Goal: Communication & Community: Answer question/provide support

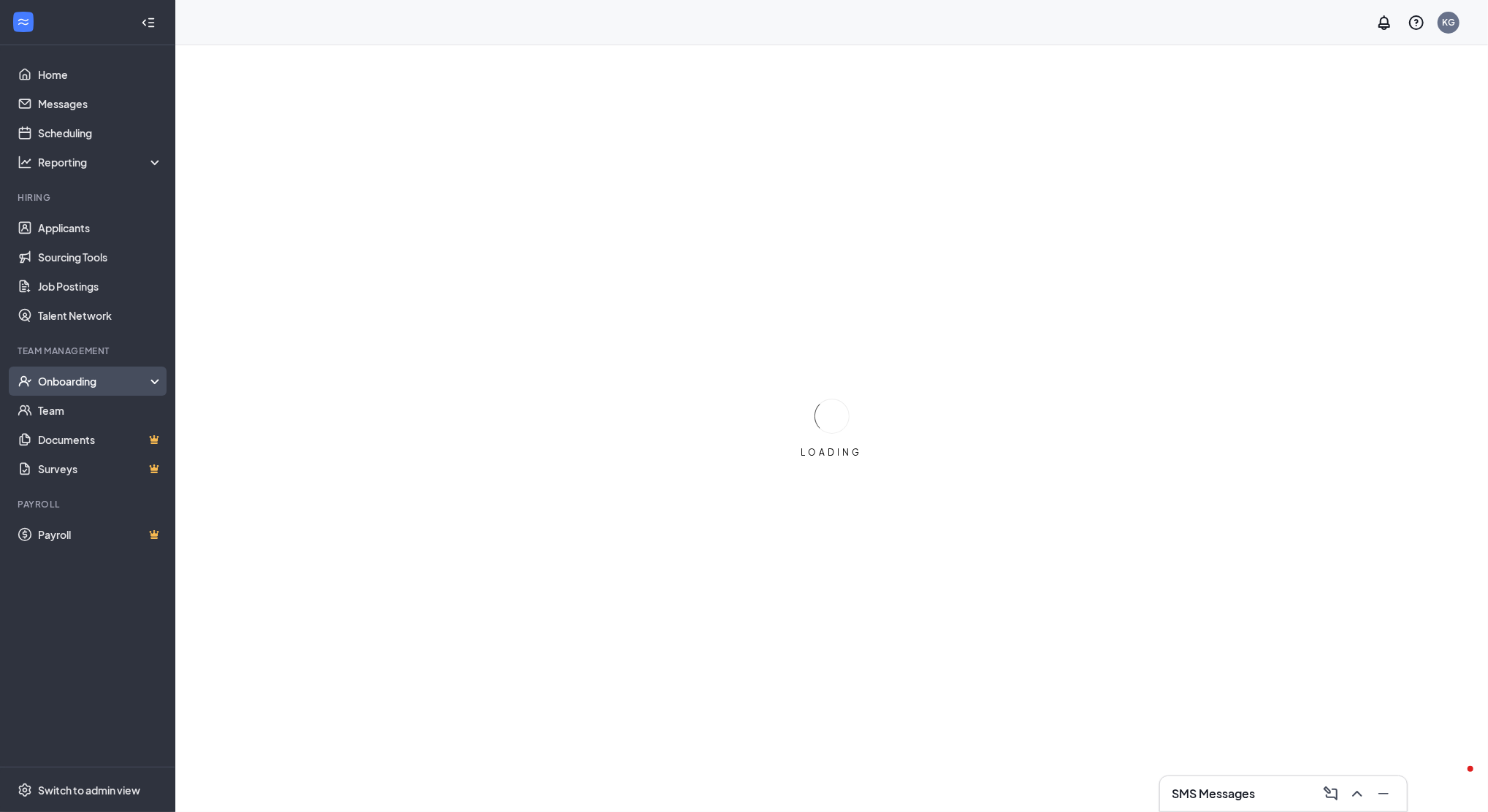
click at [145, 379] on div "Onboarding" at bounding box center [94, 381] width 112 height 15
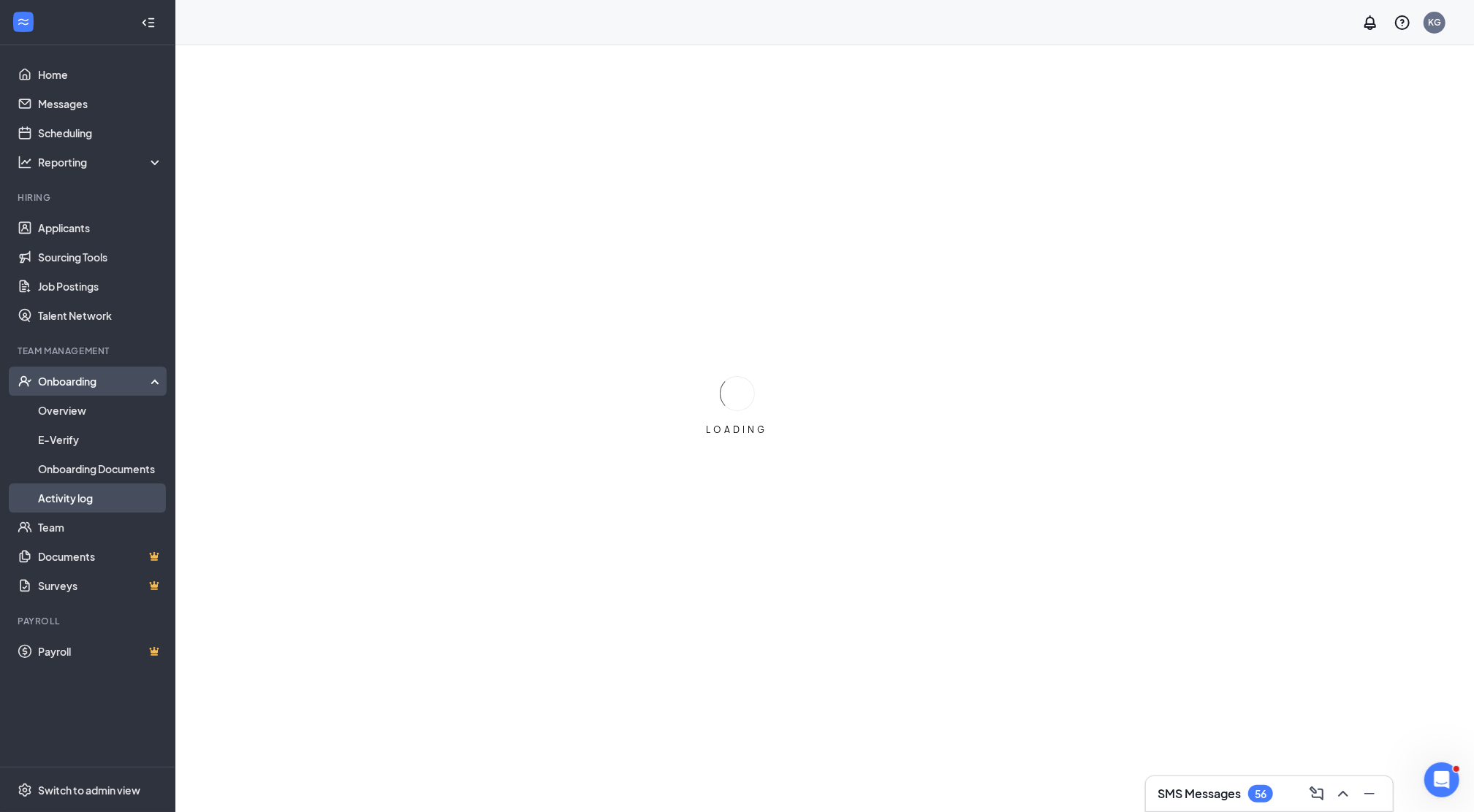
click at [110, 503] on link "Activity log" at bounding box center [100, 498] width 125 height 29
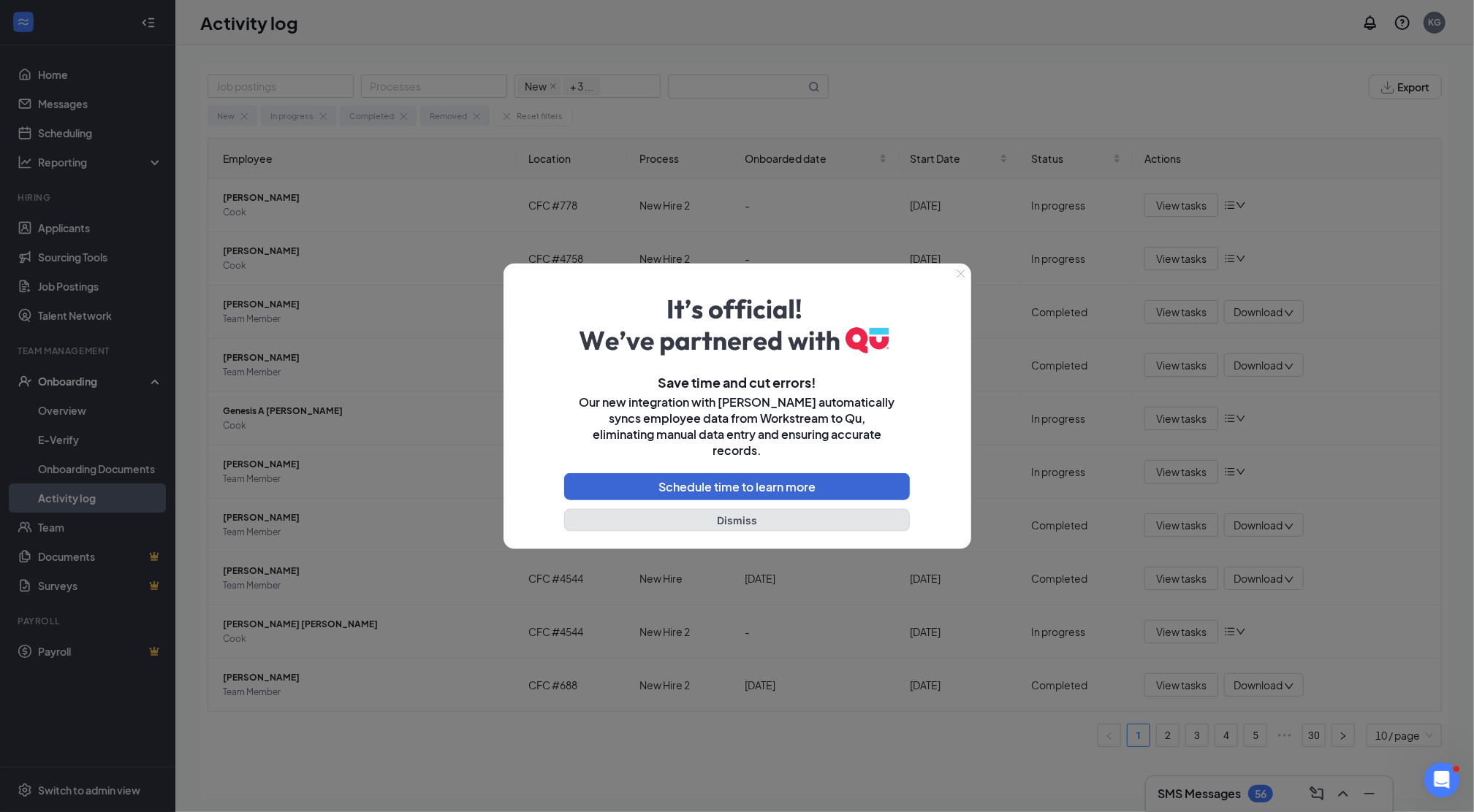
click at [777, 513] on button "Dismiss" at bounding box center [737, 520] width 347 height 22
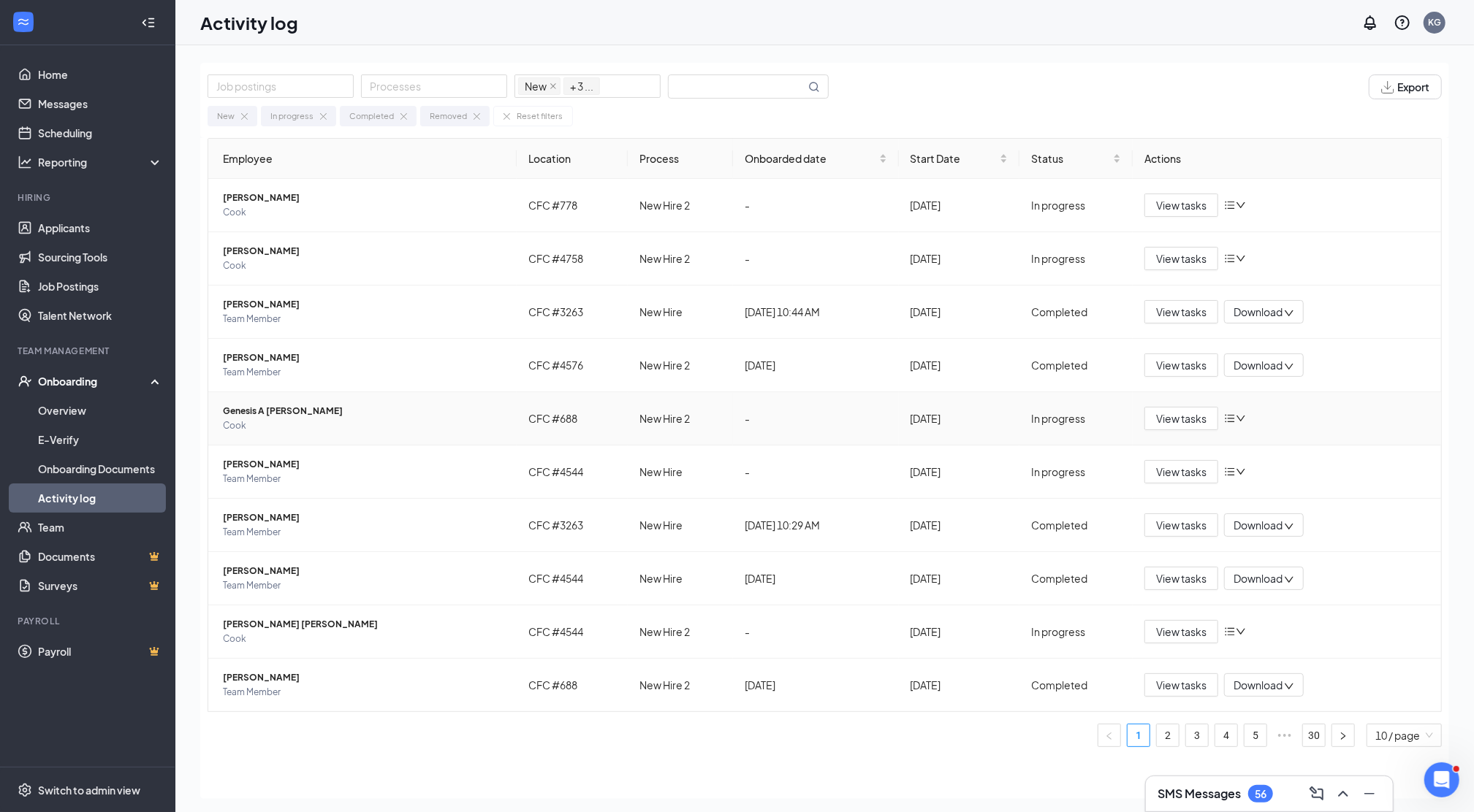
click at [261, 409] on span "Genesis A [PERSON_NAME]" at bounding box center [363, 411] width 282 height 15
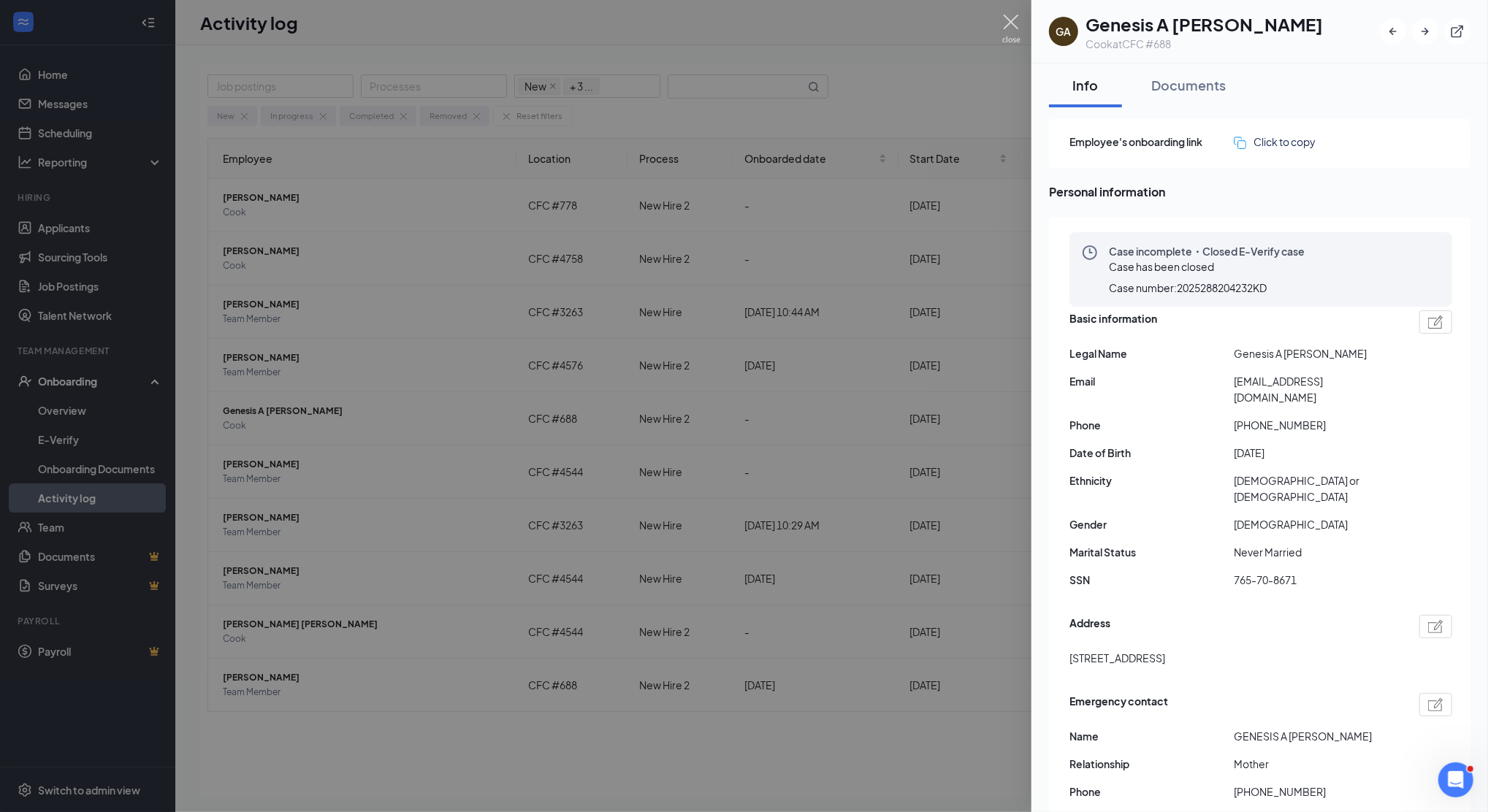
click at [1015, 25] on img at bounding box center [1011, 28] width 18 height 28
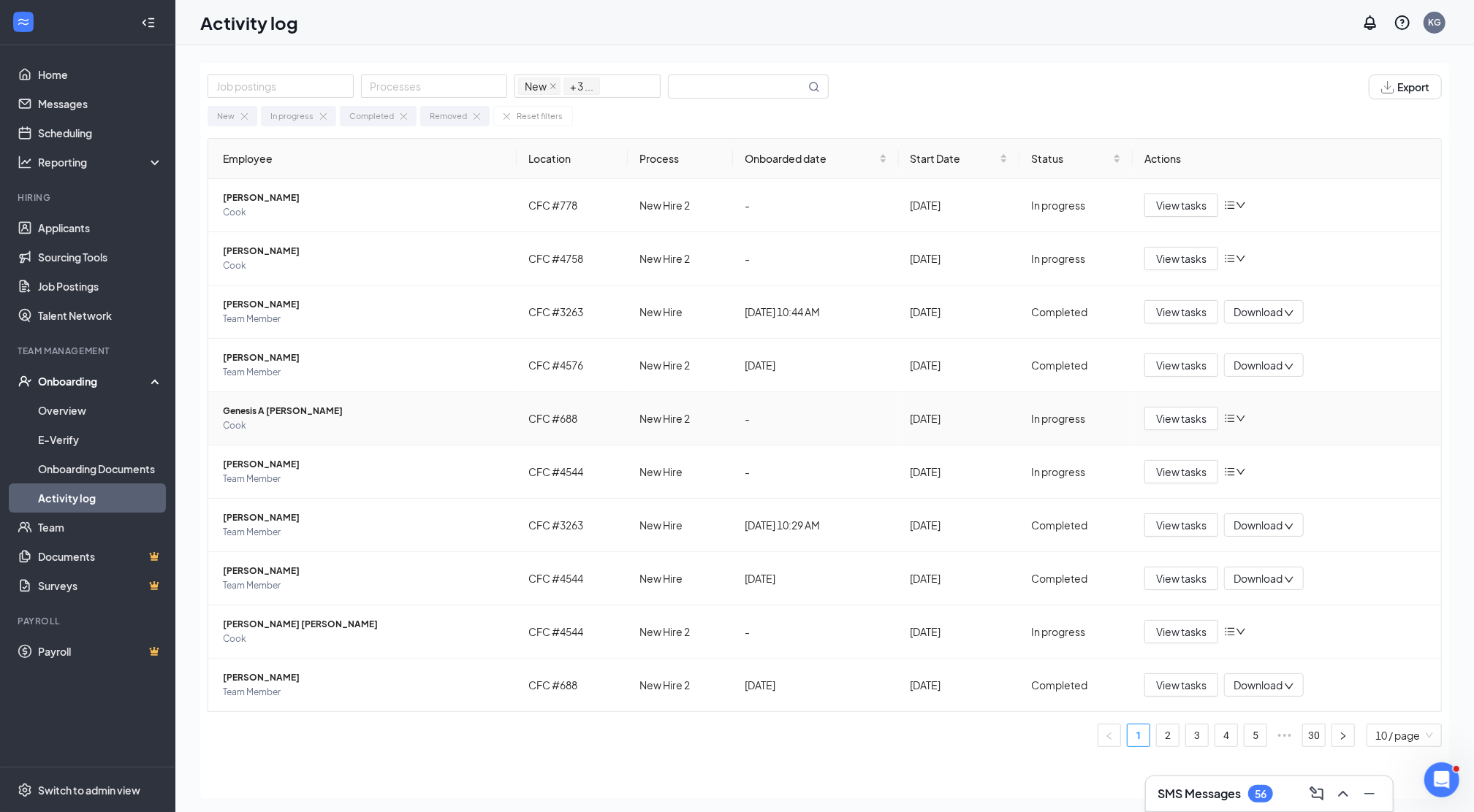
click at [289, 408] on span "Genesis A [PERSON_NAME]" at bounding box center [363, 411] width 282 height 15
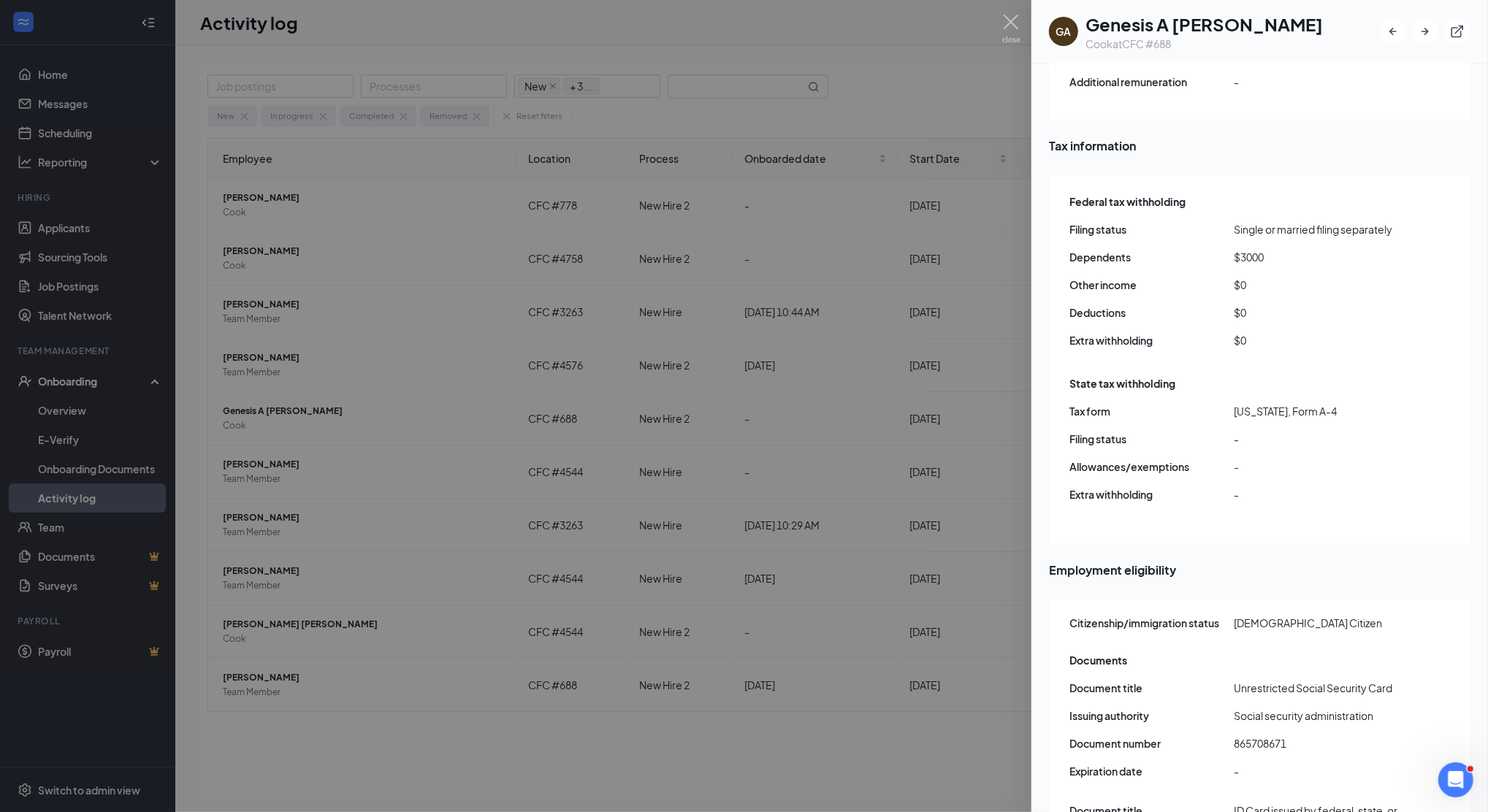
scroll to position [1362, 0]
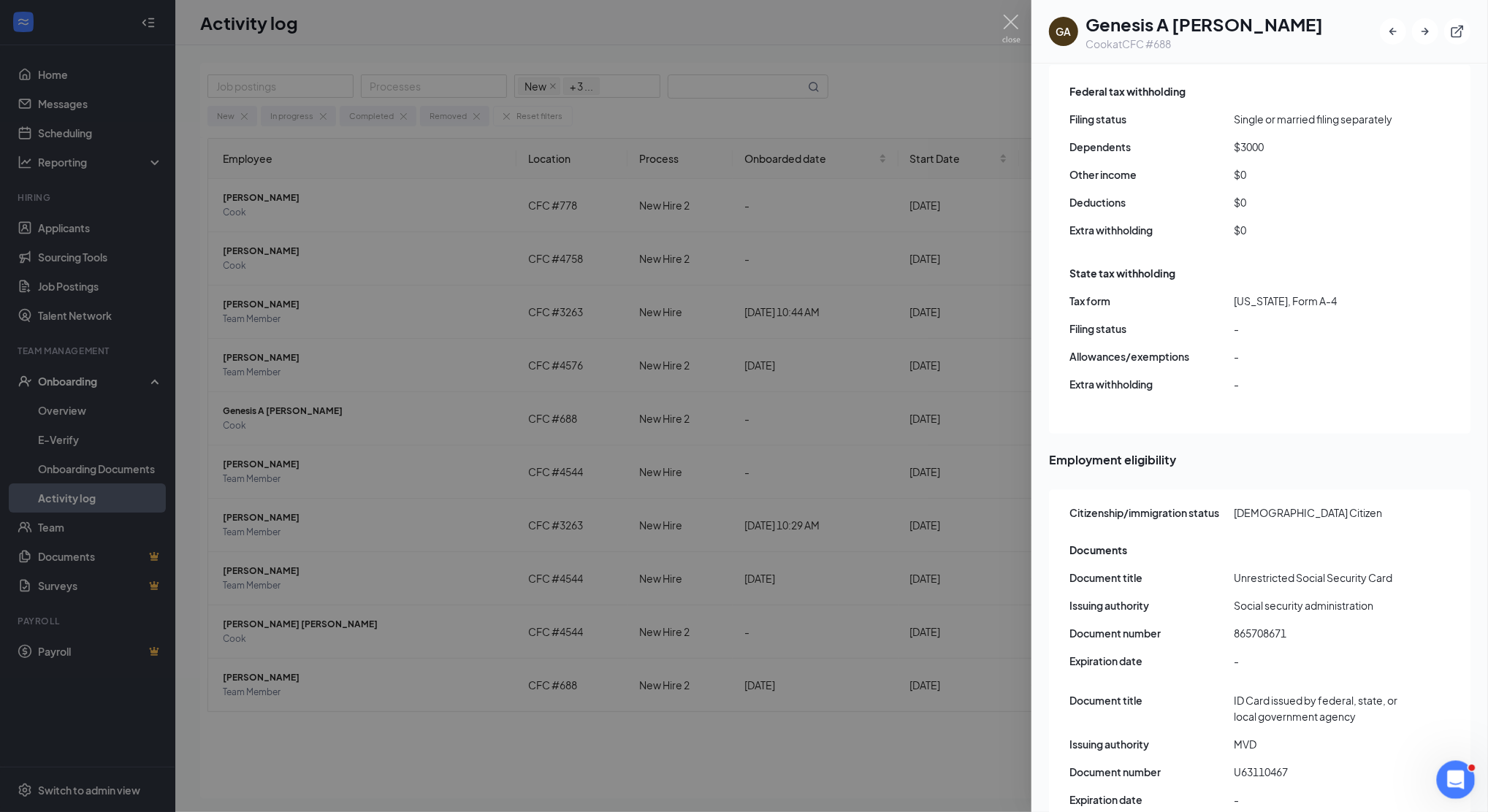
click at [1454, 778] on icon "Open Intercom Messenger" at bounding box center [1454, 778] width 24 height 24
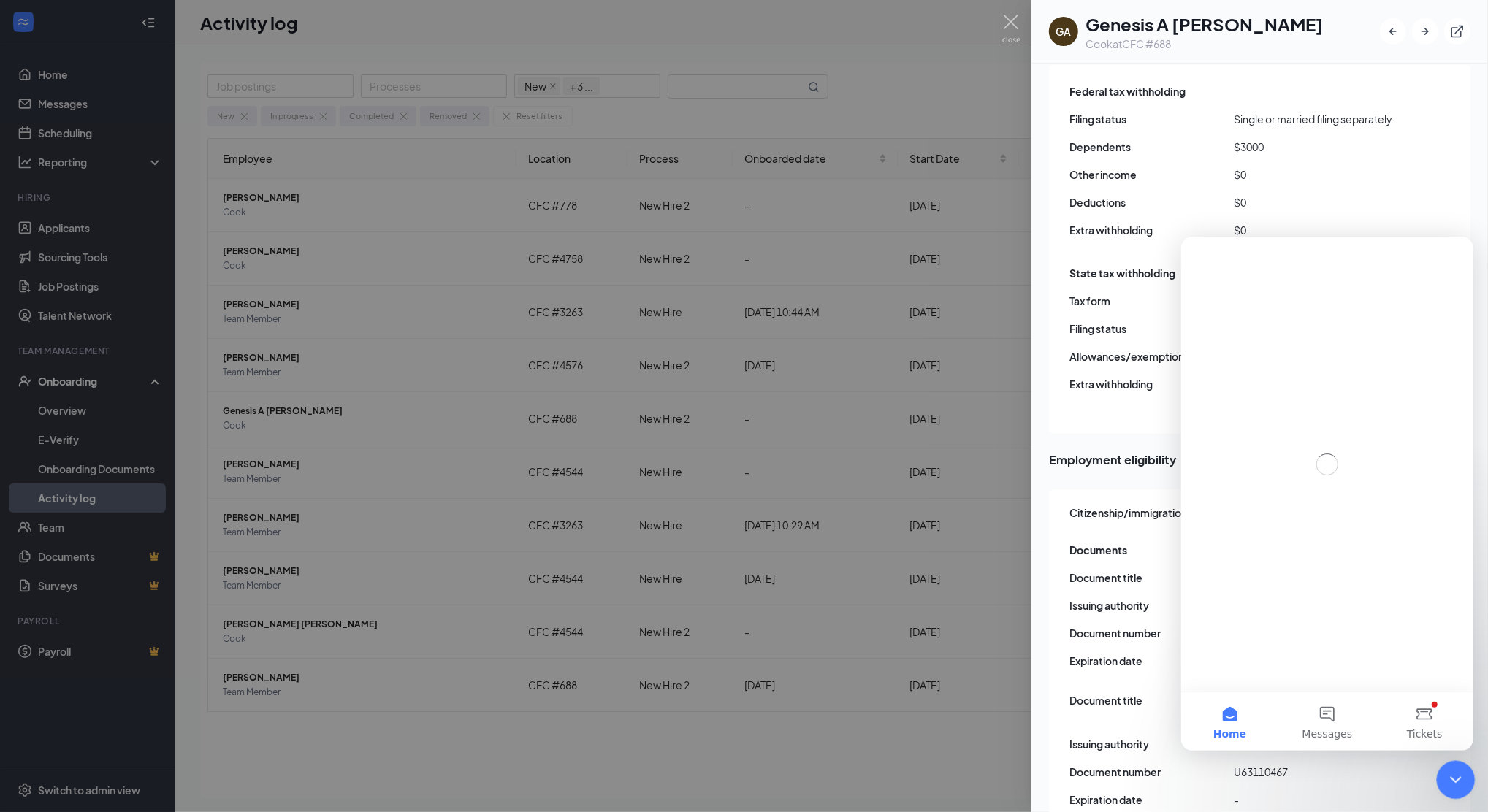
scroll to position [0, 0]
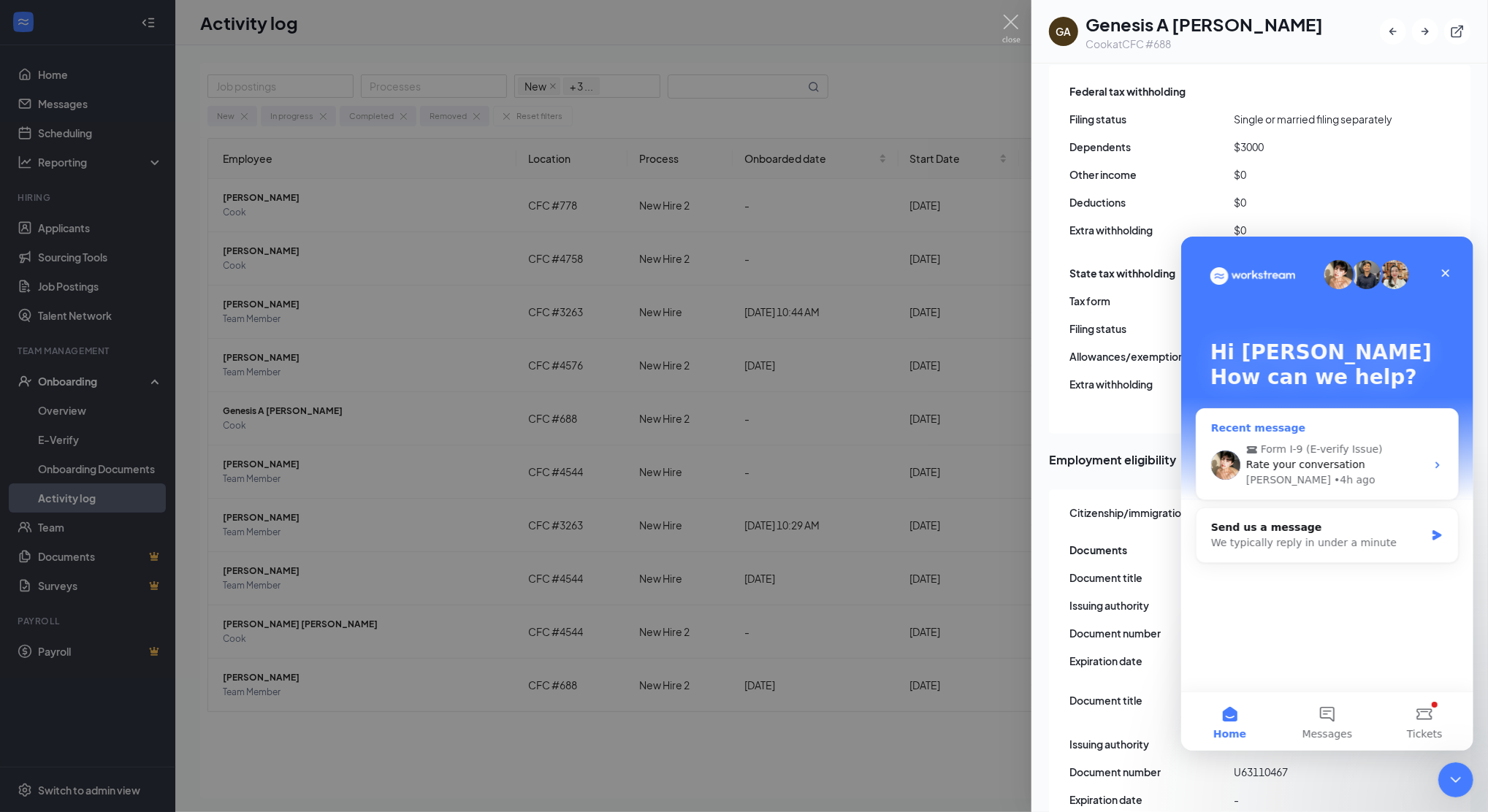
click at [1318, 462] on span "Rate your conversation" at bounding box center [1305, 464] width 119 height 12
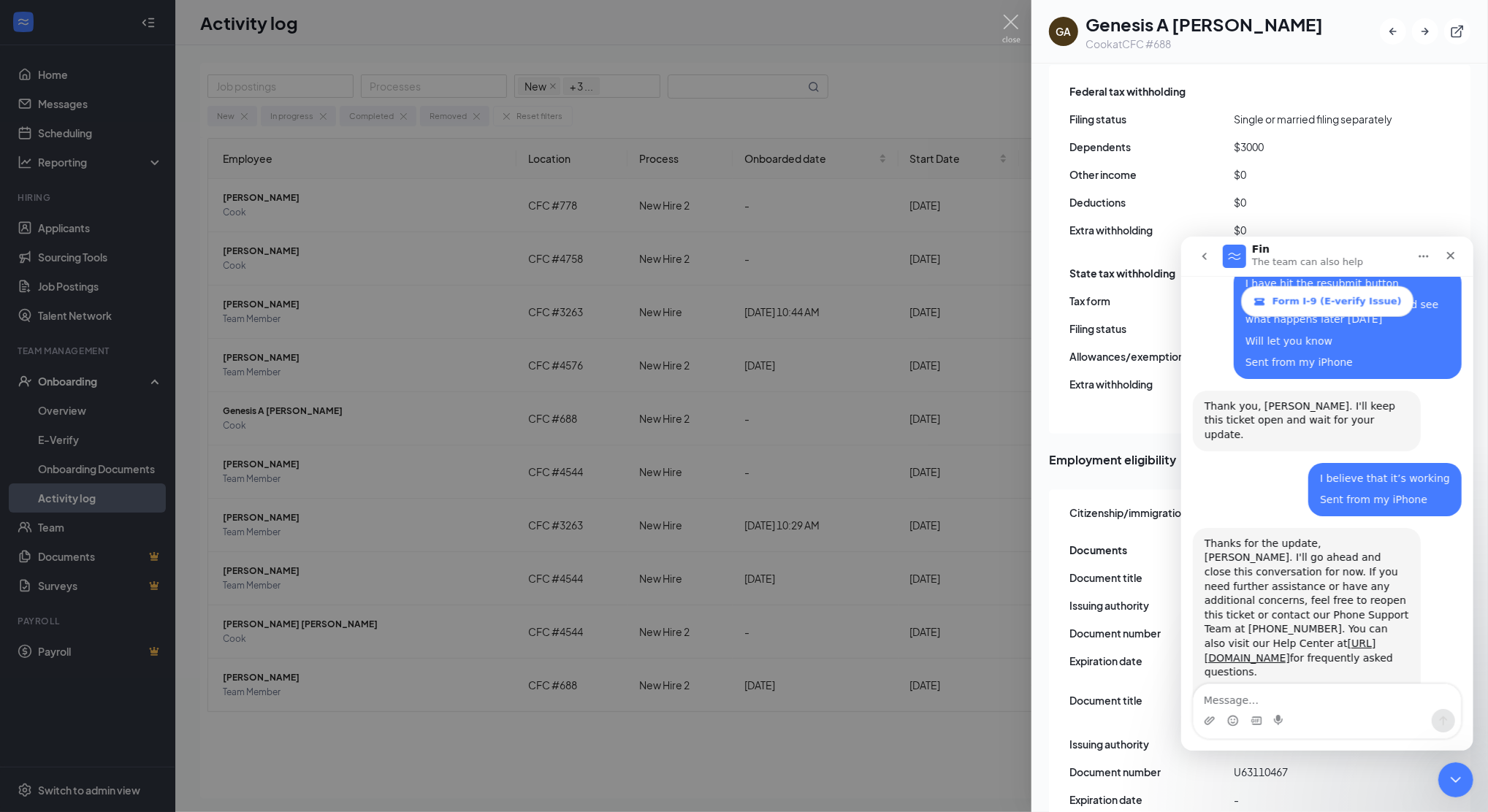
scroll to position [1546, 0]
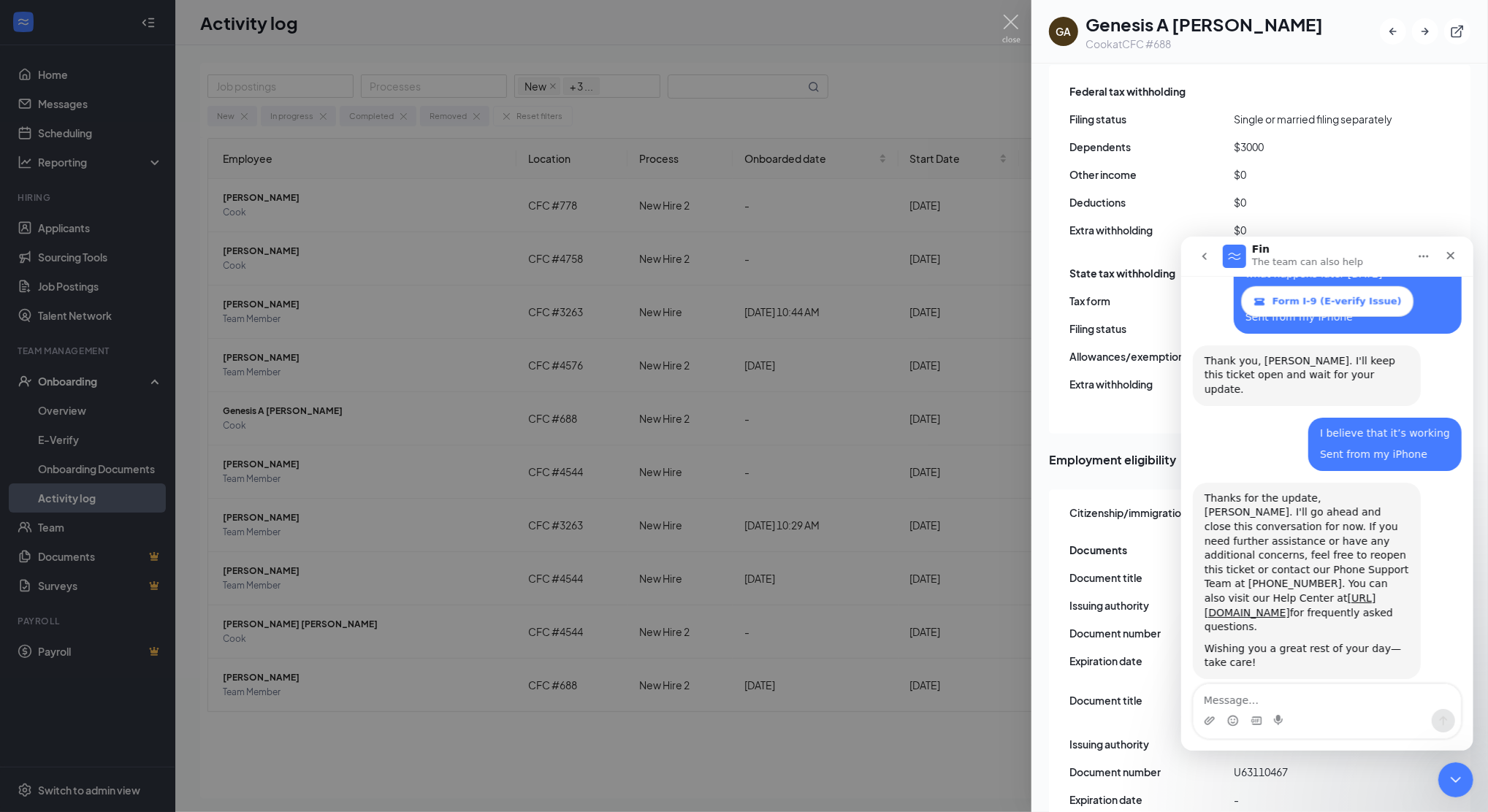
click at [1210, 702] on textarea "Message…" at bounding box center [1327, 696] width 267 height 25
drag, startPoint x: 1210, startPoint y: 703, endPoint x: 1199, endPoint y: 710, distance: 13.0
click at [1199, 710] on div "Intercom messenger" at bounding box center [1327, 710] width 267 height 54
drag, startPoint x: 1201, startPoint y: 713, endPoint x: 1167, endPoint y: 682, distance: 46.0
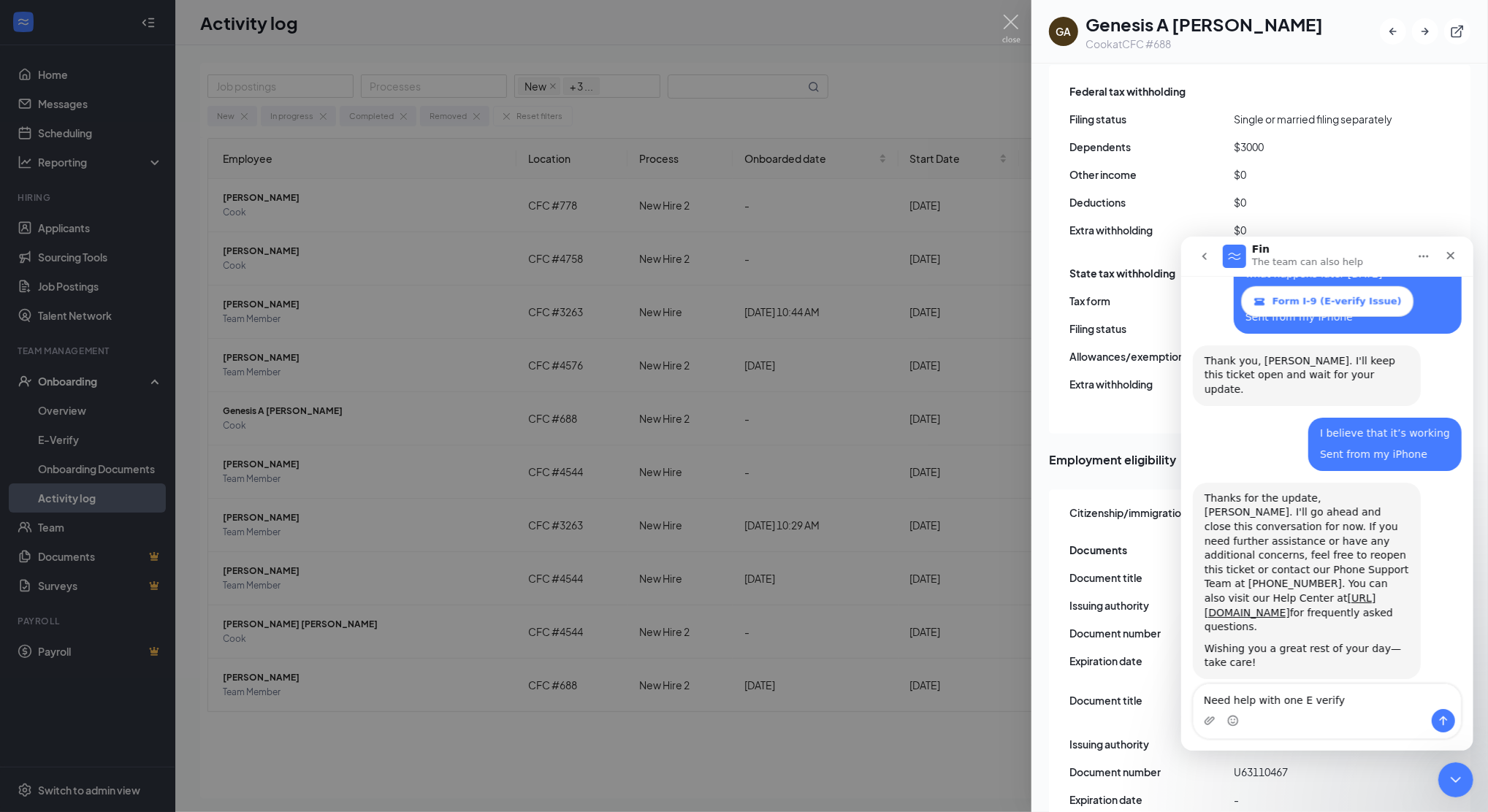
click at [1180, 682] on html "Fin The team can also help Form I-9 (E-verify Issue) Ask us anything, or share …" at bounding box center [1326, 493] width 292 height 515
click at [1350, 689] on textarea "Need help with one E verify" at bounding box center [1327, 696] width 267 height 25
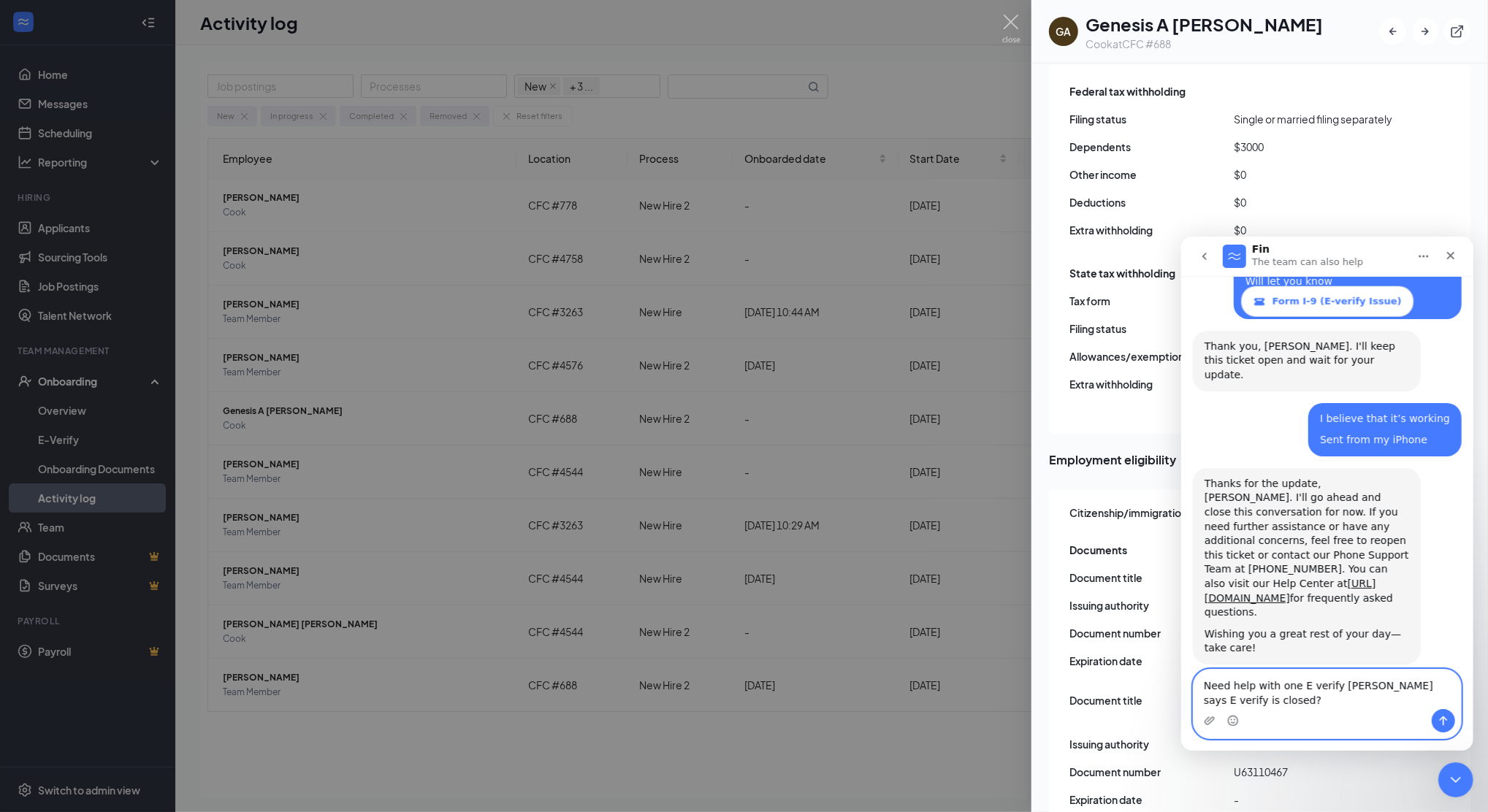
type textarea "Need help with one E verify [PERSON_NAME] says E verify is closed?"
click at [1436, 717] on button "Send a message…" at bounding box center [1442, 720] width 23 height 23
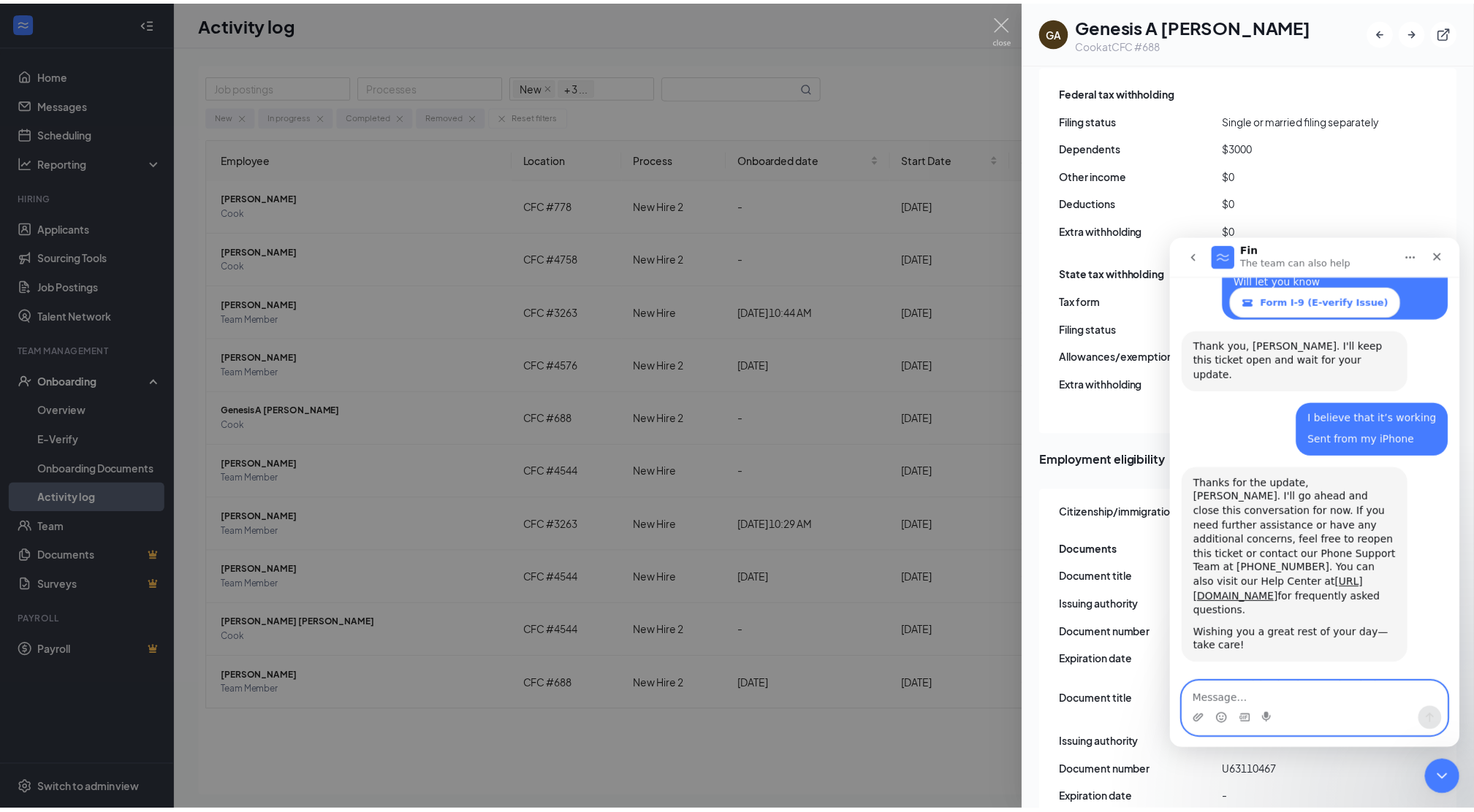
scroll to position [1603, 0]
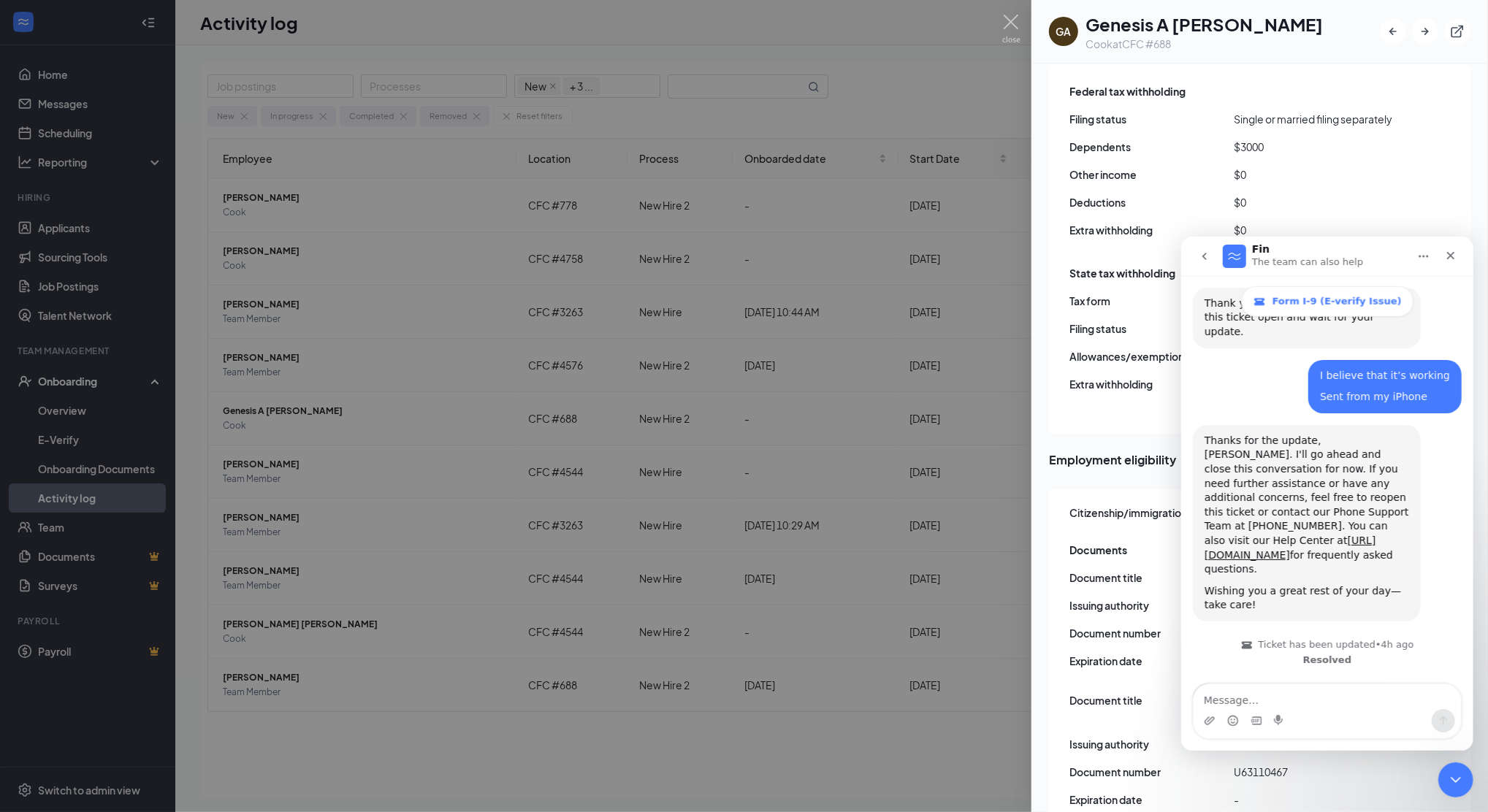
click at [259, 417] on div at bounding box center [744, 406] width 1488 height 812
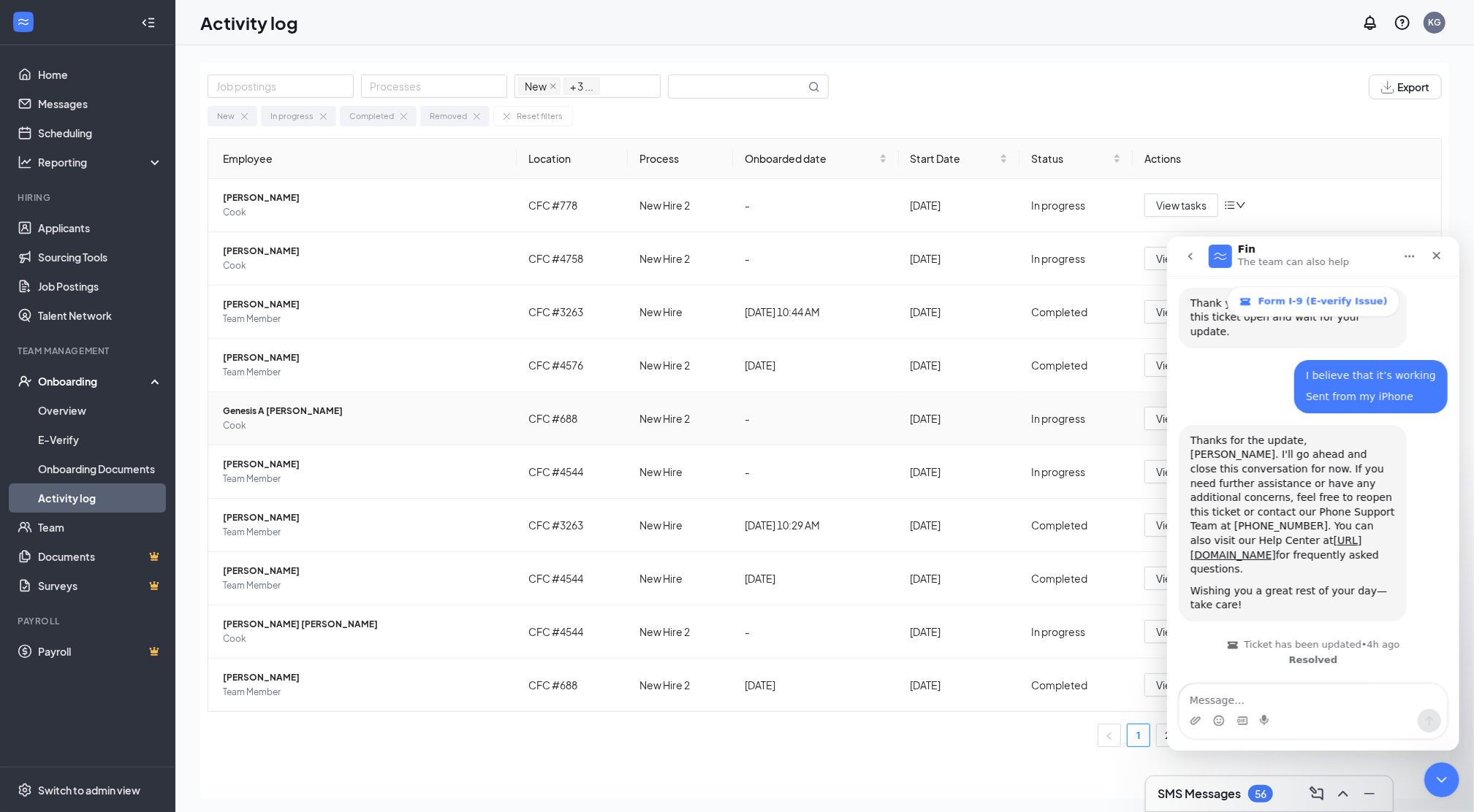
click at [290, 404] on span "Genesis A [PERSON_NAME]" at bounding box center [363, 411] width 282 height 15
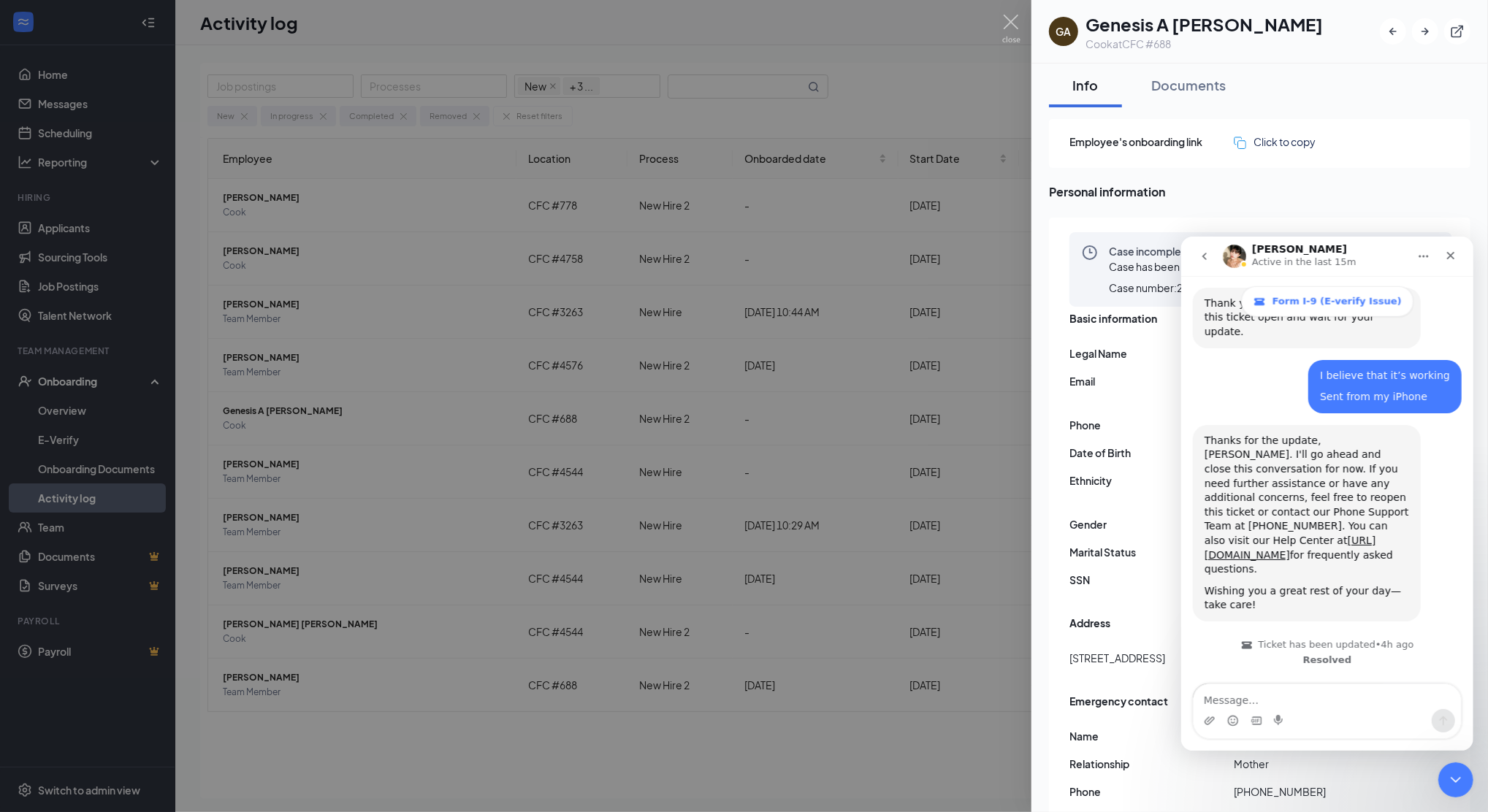
click at [1385, 93] on div "Info Documents" at bounding box center [1260, 85] width 422 height 44
click at [259, 402] on div at bounding box center [744, 406] width 1488 height 812
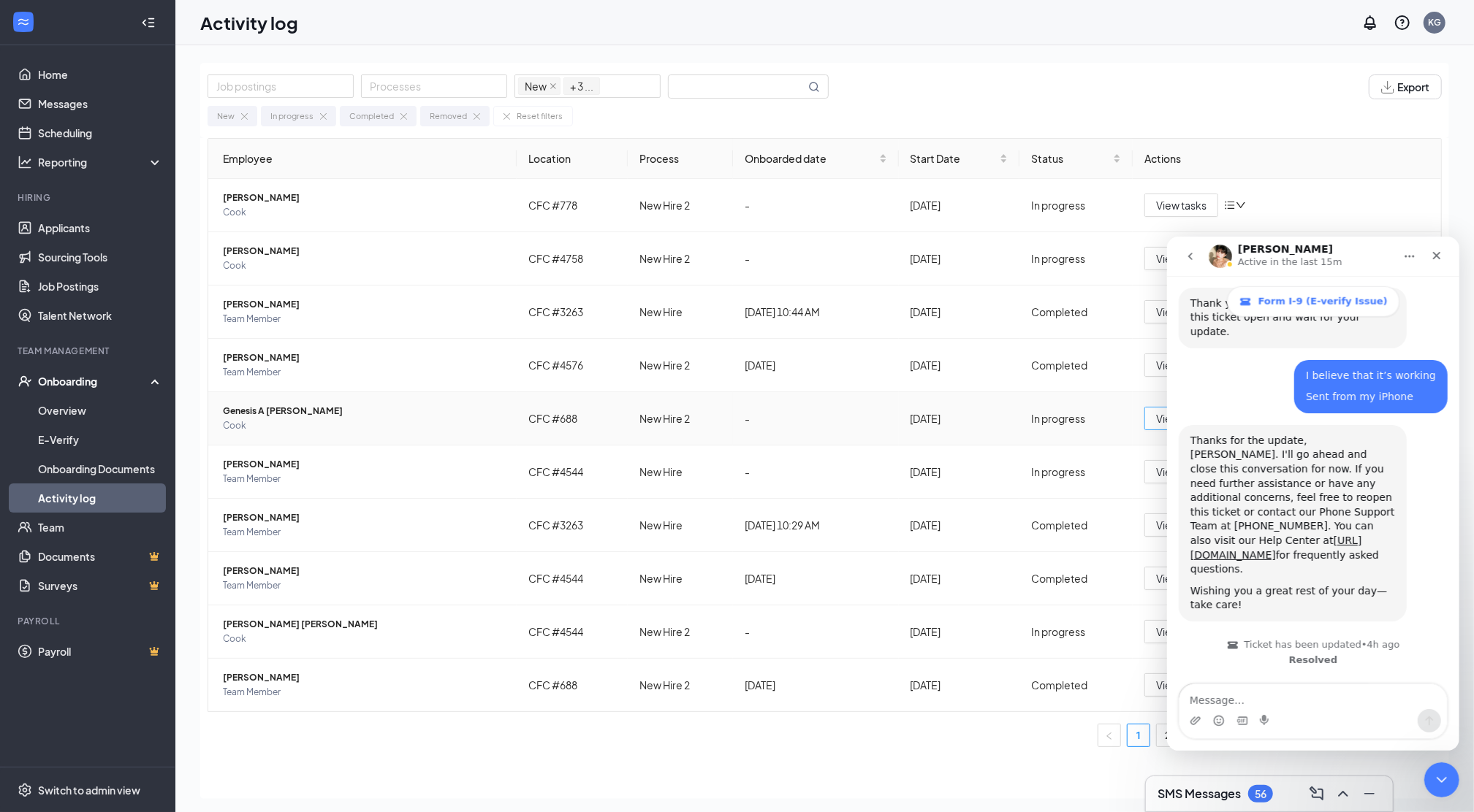
click at [1161, 413] on span "View tasks" at bounding box center [1181, 418] width 50 height 16
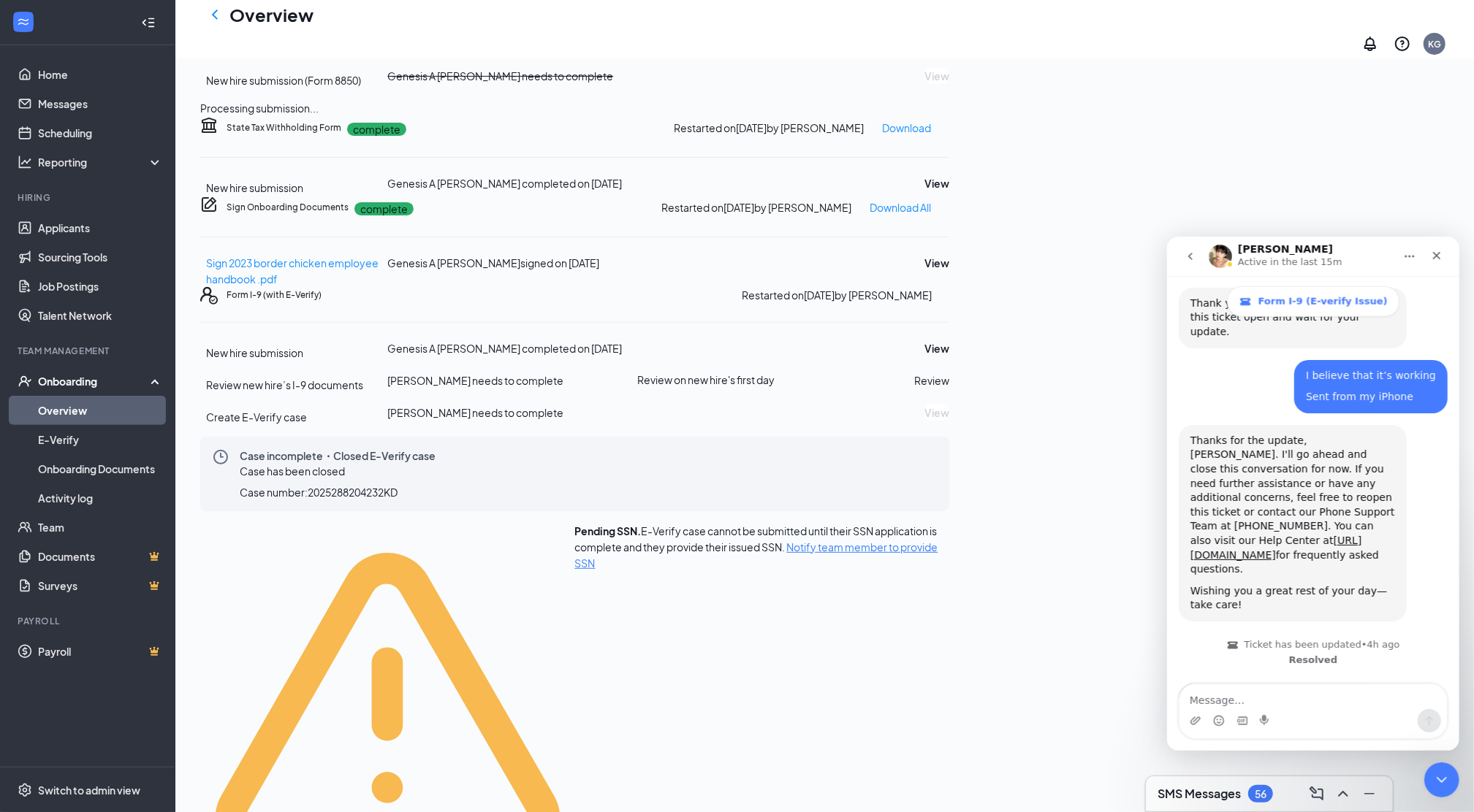
scroll to position [396, 0]
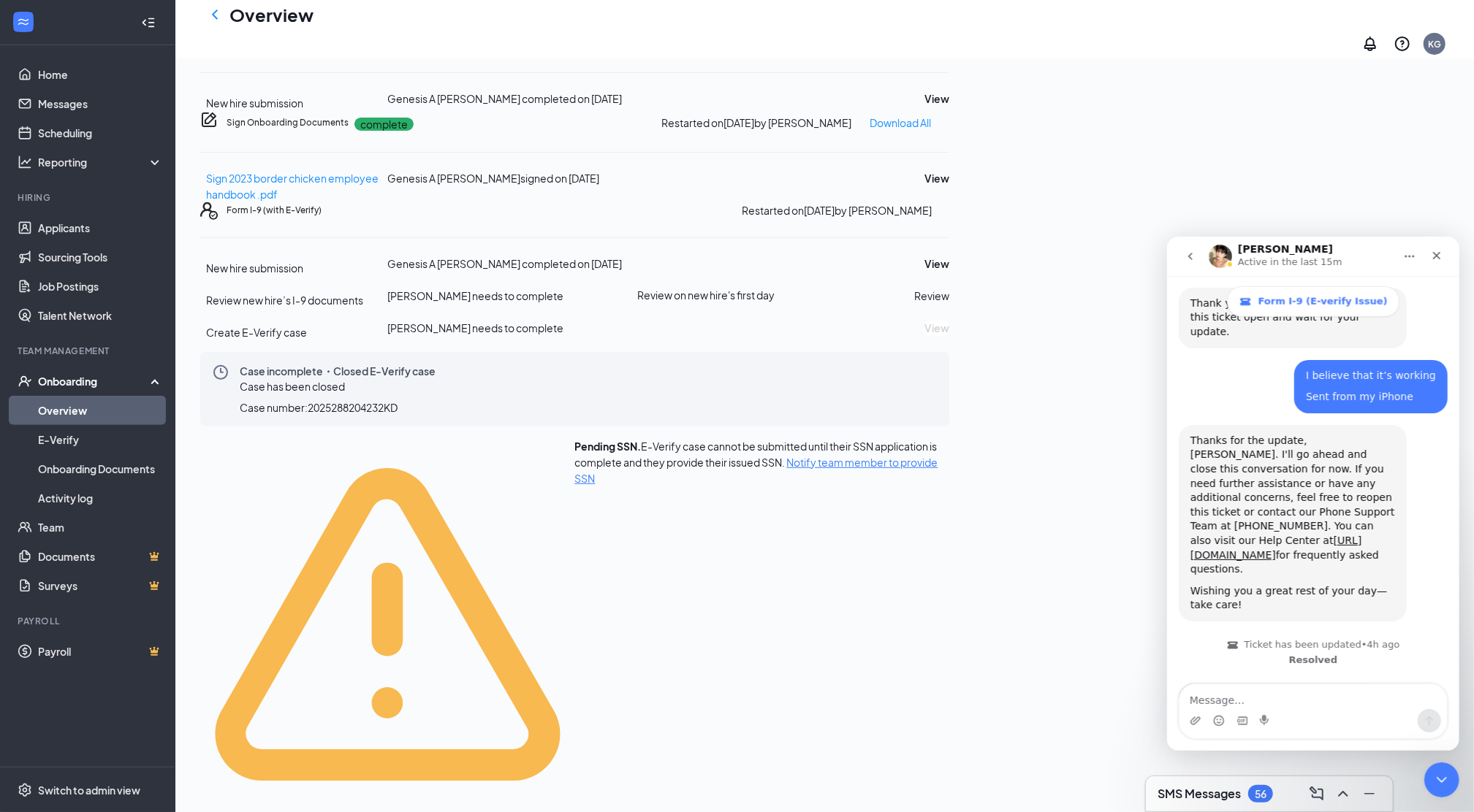
click at [938, 485] on span "Notify team member to provide SSN" at bounding box center [756, 471] width 363 height 29
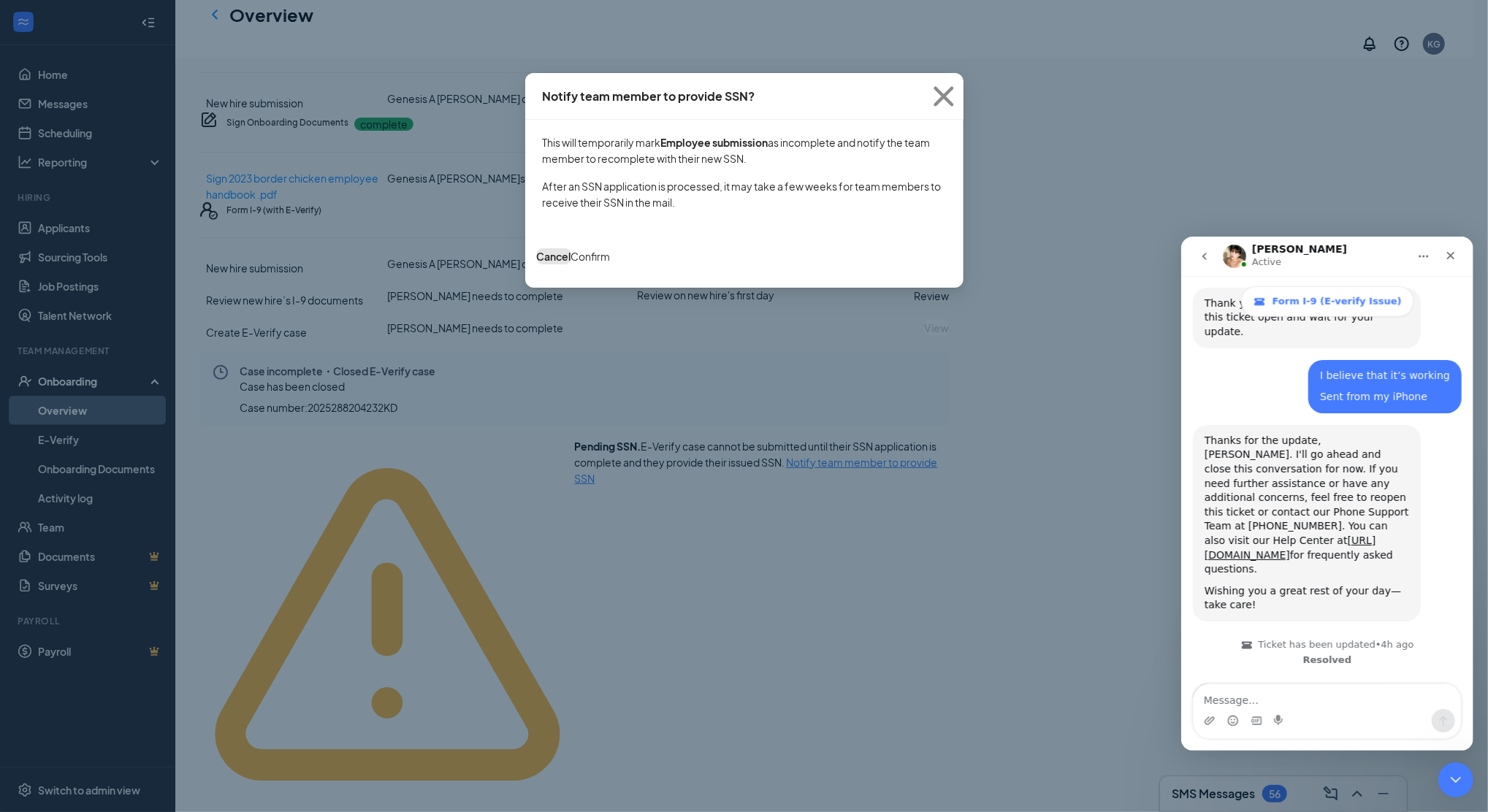
click at [572, 248] on button "Cancel" at bounding box center [554, 256] width 34 height 16
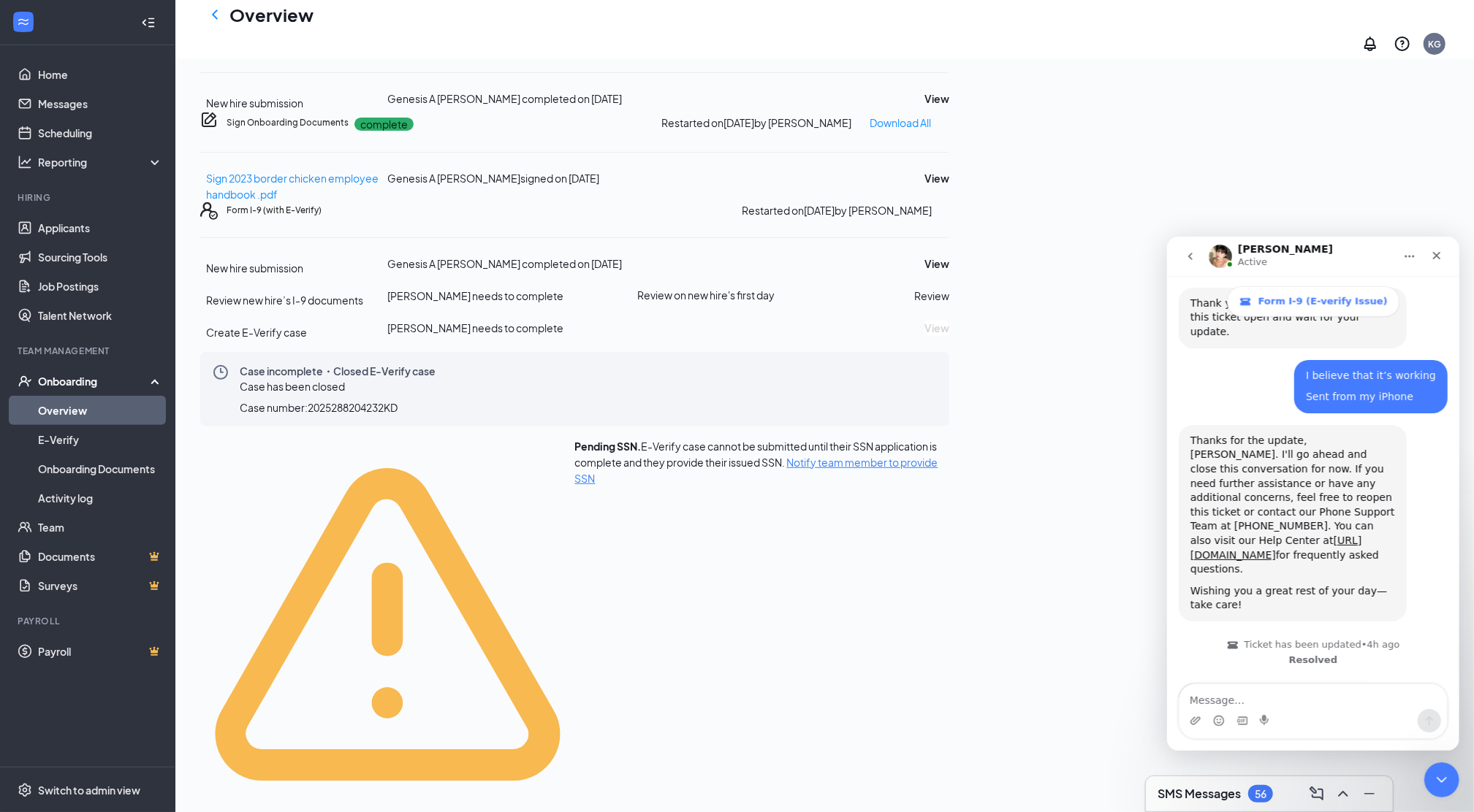
click at [938, 485] on span "Notify team member to provide SSN" at bounding box center [756, 471] width 363 height 29
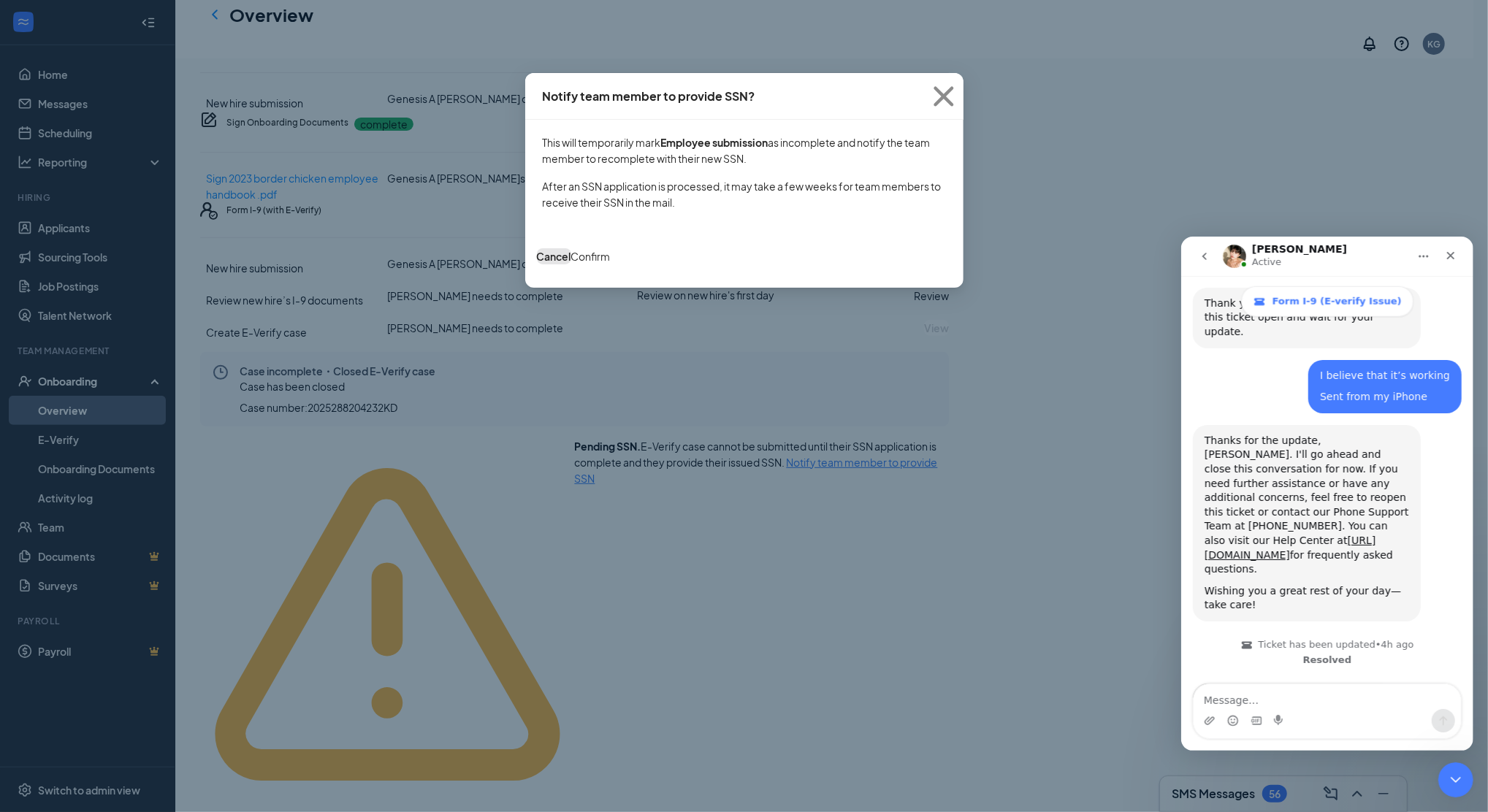
click at [572, 248] on button "Cancel" at bounding box center [554, 256] width 34 height 16
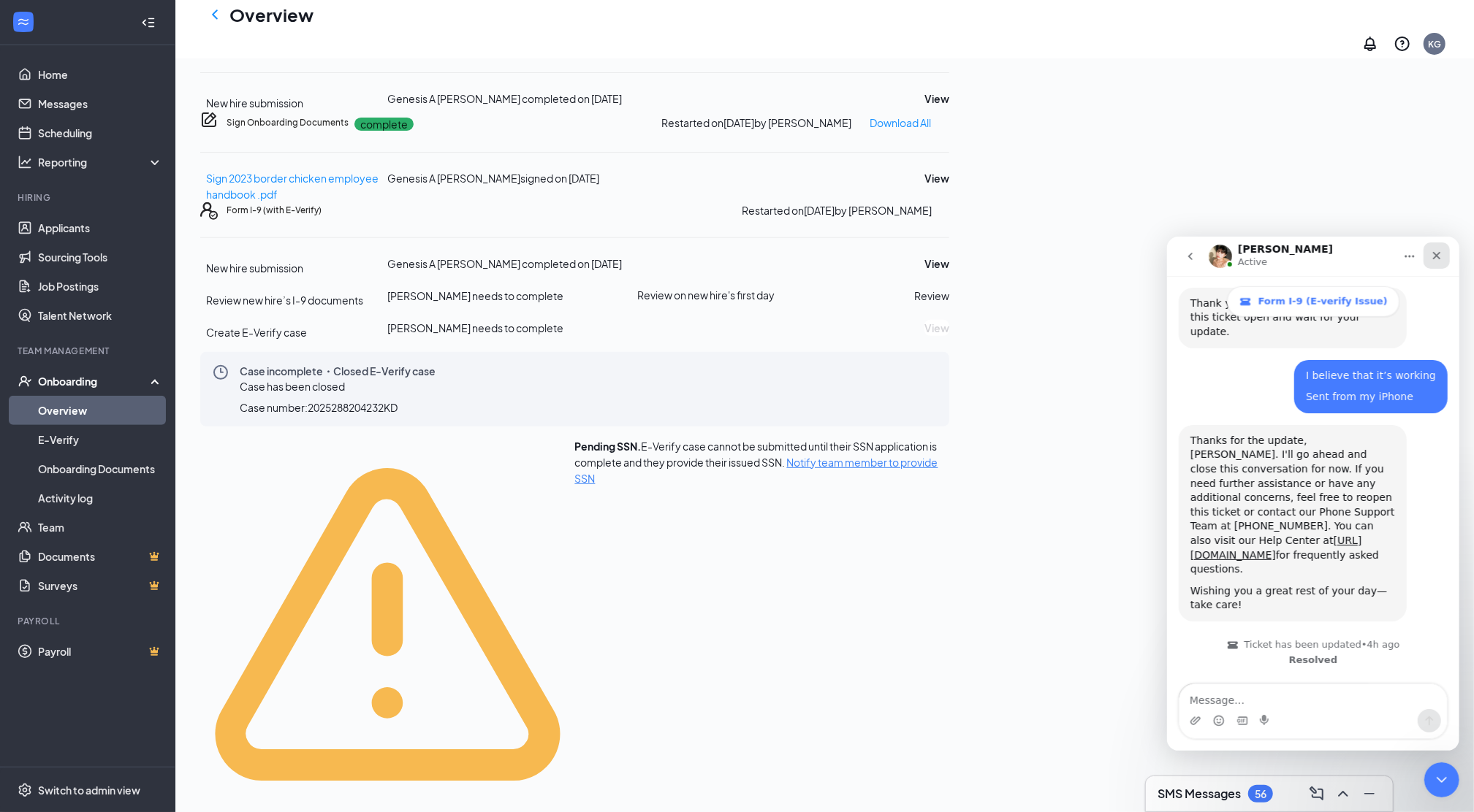
click at [1433, 253] on icon "Close" at bounding box center [1436, 255] width 12 height 12
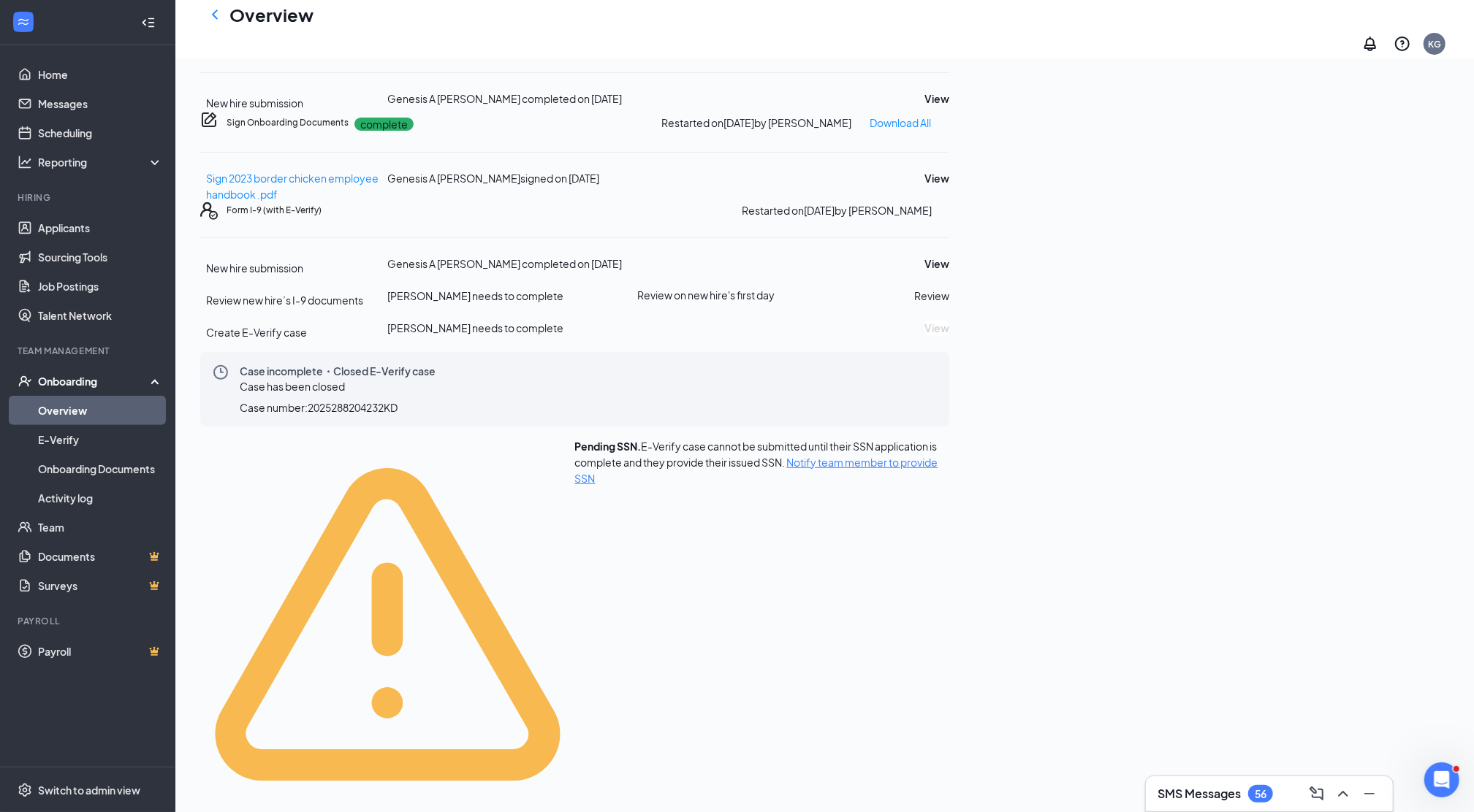
scroll to position [1603, 0]
click at [224, 22] on div at bounding box center [215, 15] width 29 height 29
click at [210, 23] on icon "ChevronLeft" at bounding box center [215, 15] width 17 height 17
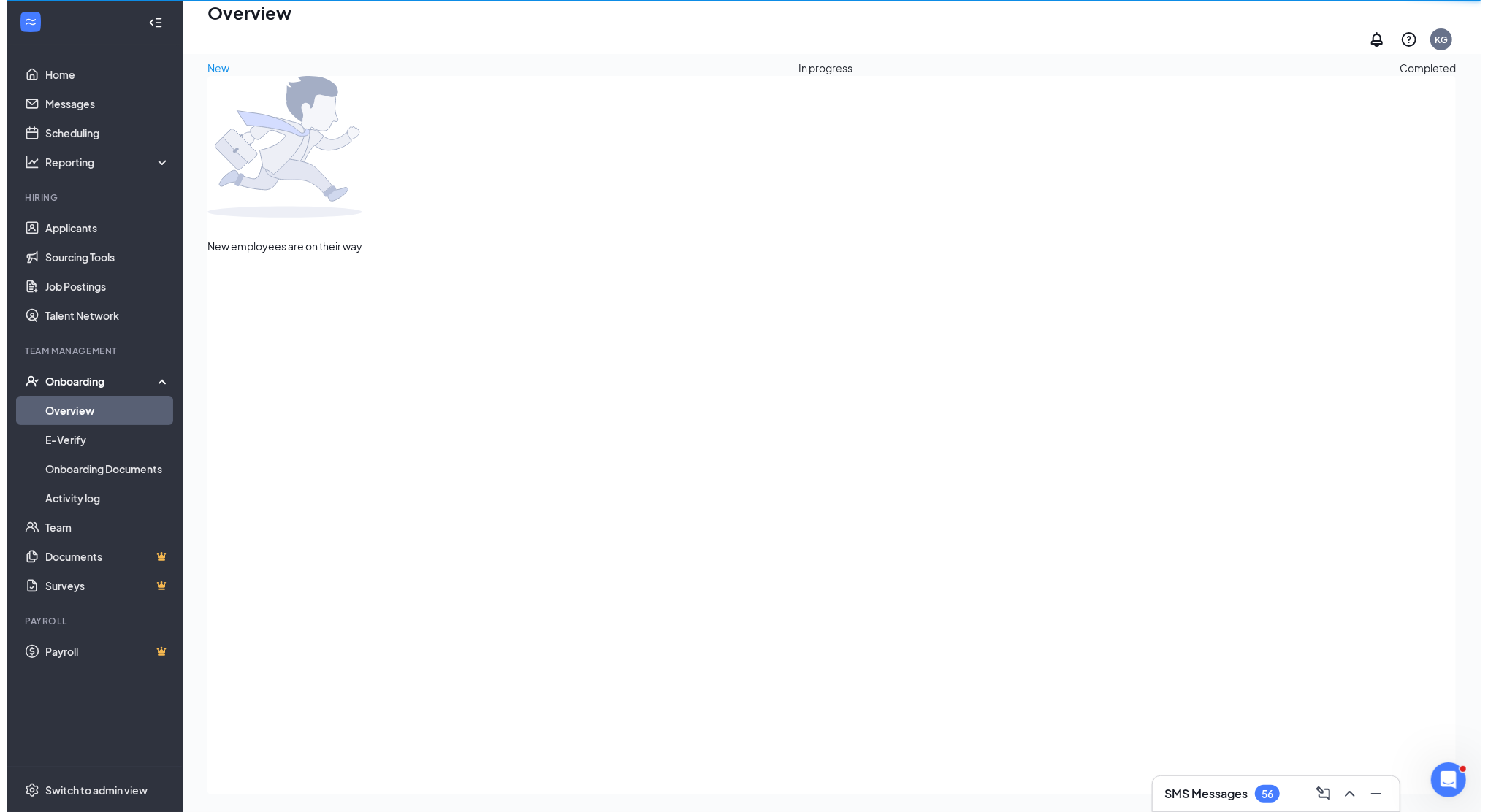
scroll to position [66, 0]
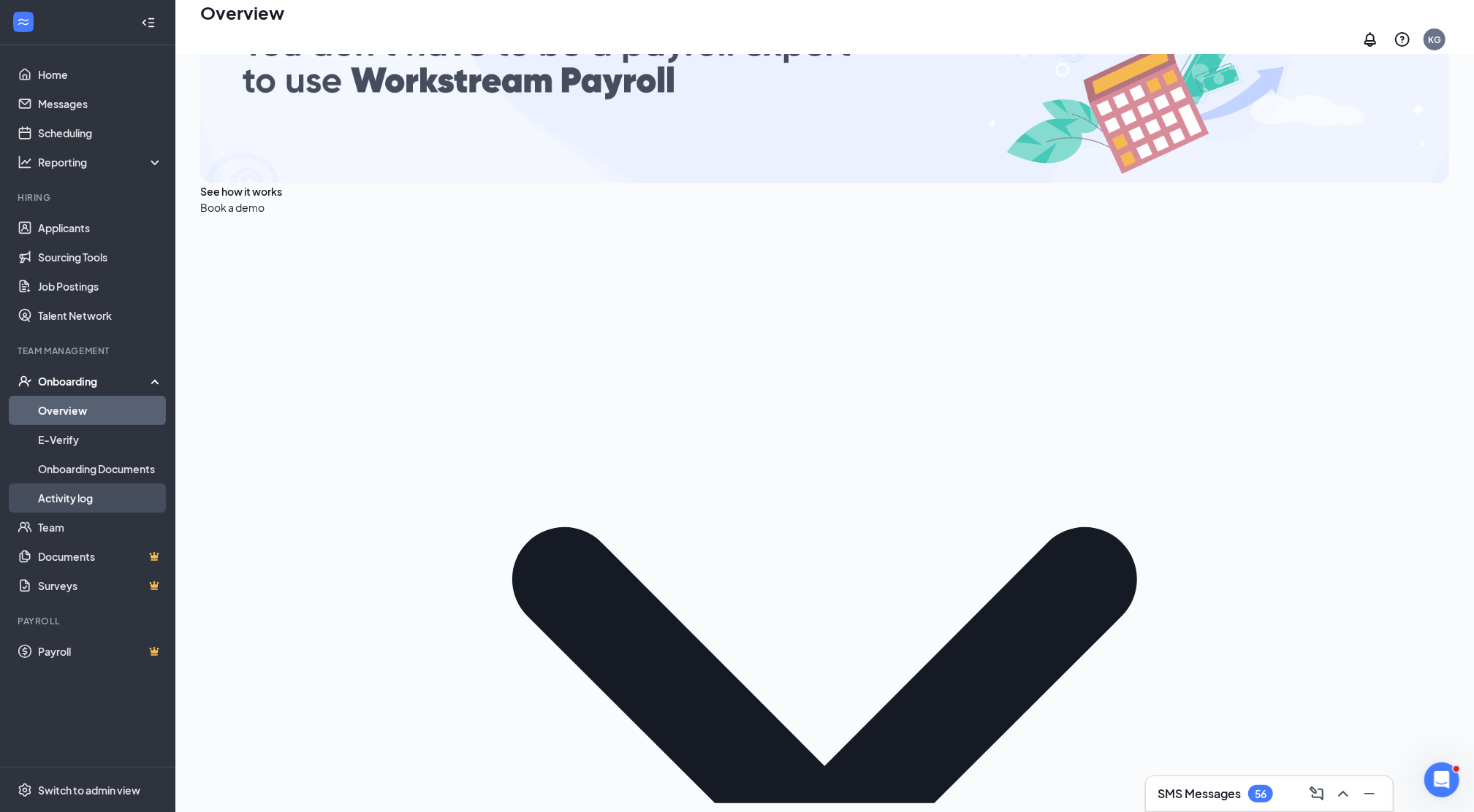
click at [122, 490] on link "Activity log" at bounding box center [100, 498] width 125 height 29
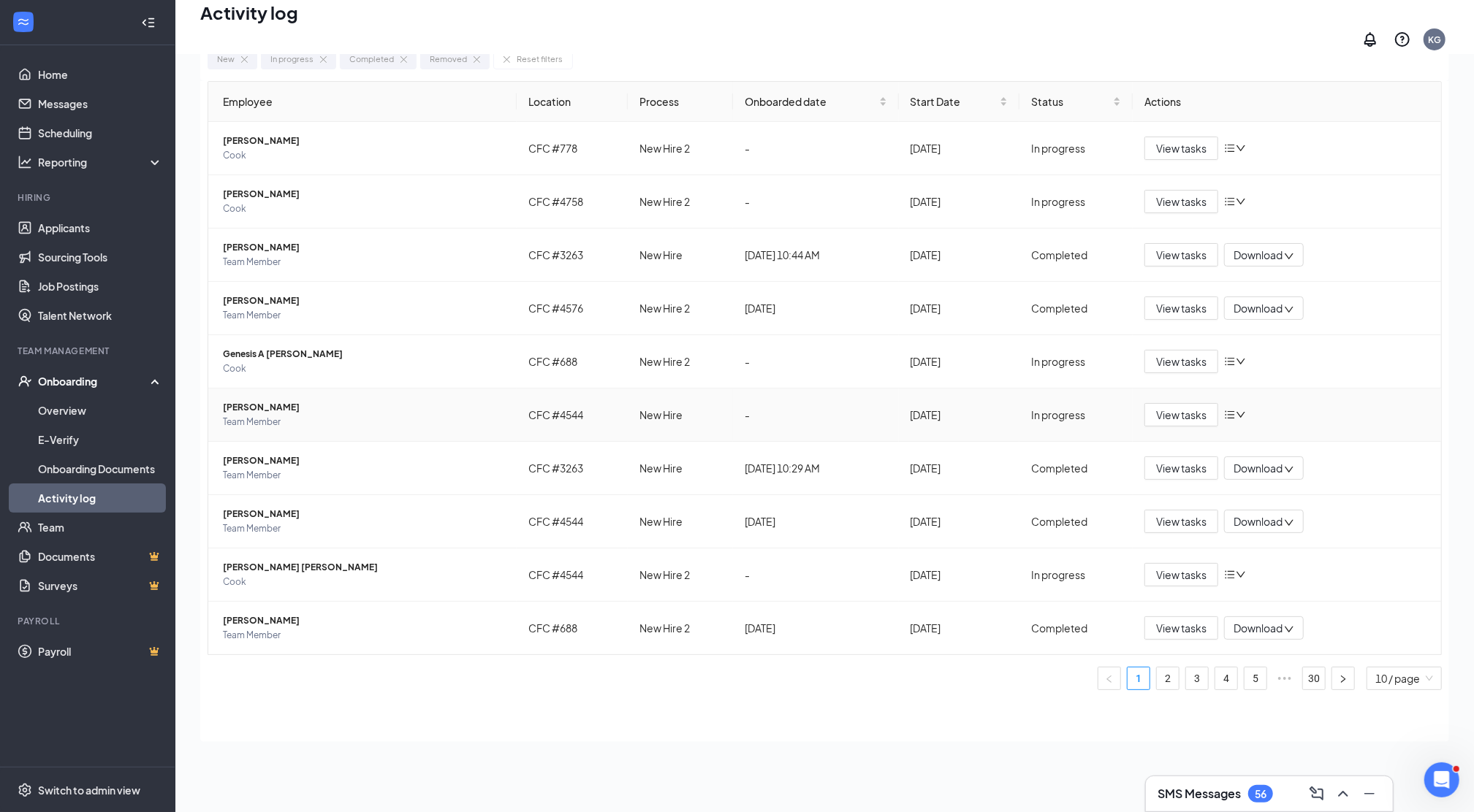
click at [289, 400] on span "[PERSON_NAME]" at bounding box center [363, 407] width 282 height 15
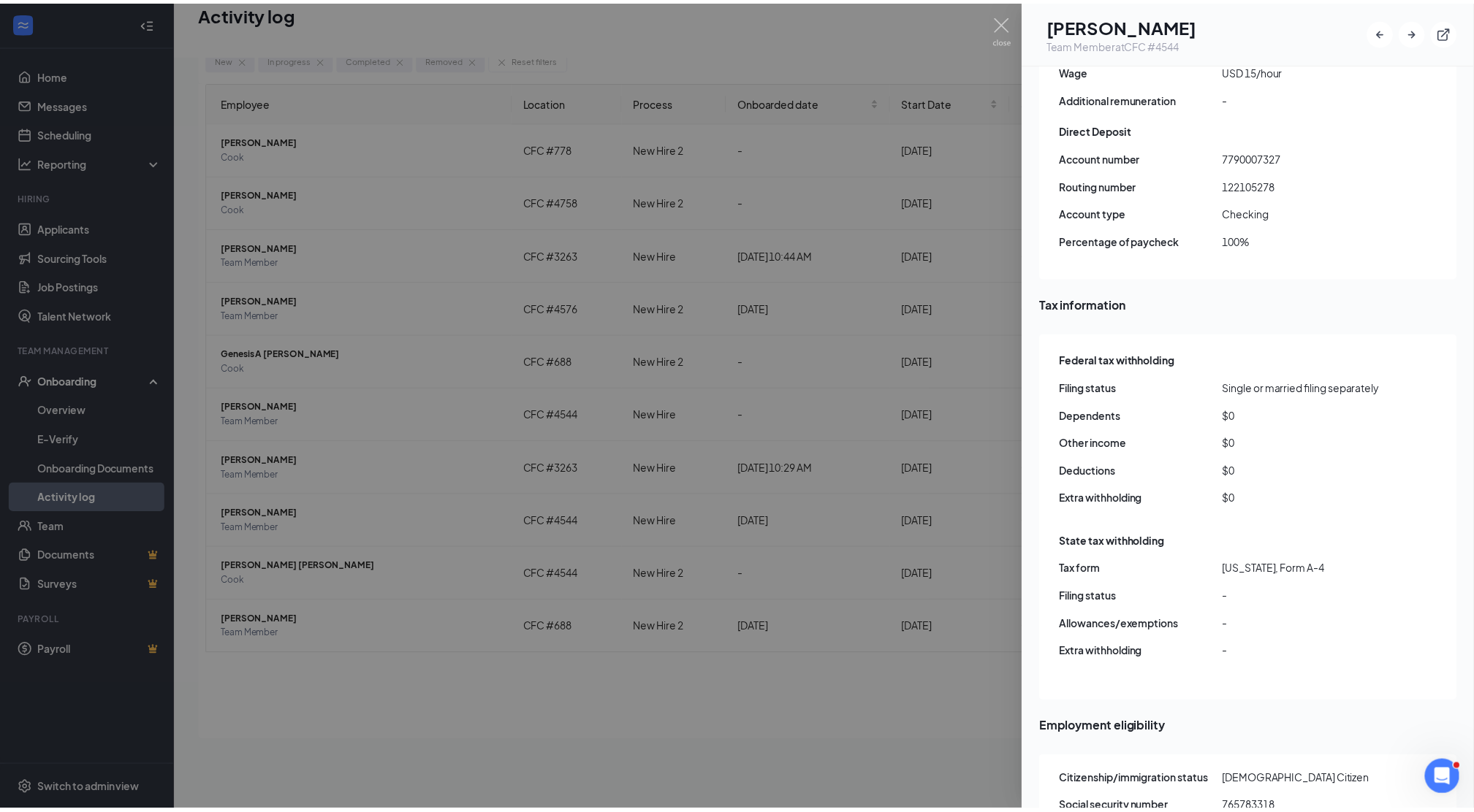
scroll to position [1566, 0]
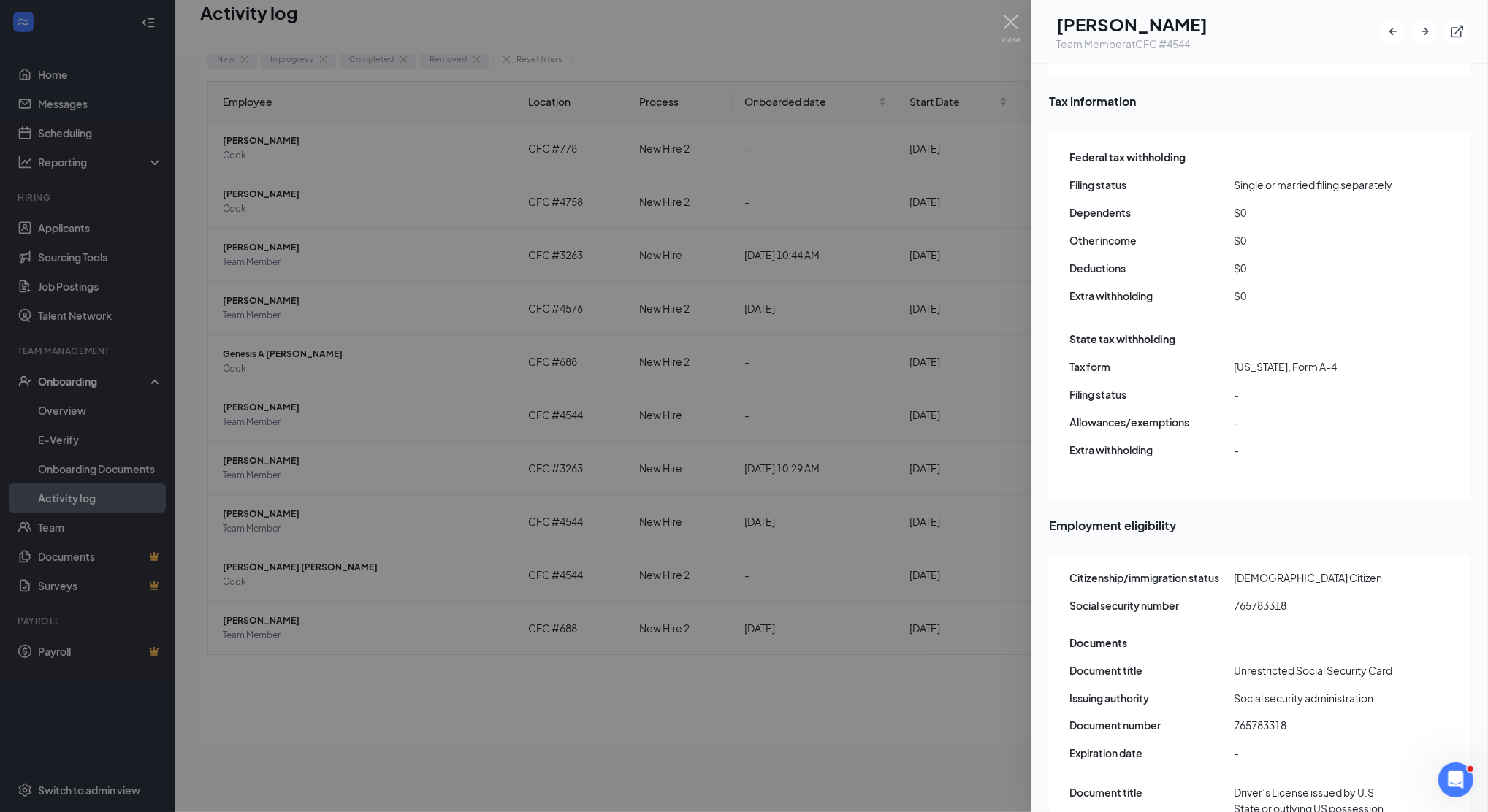
click at [285, 396] on div at bounding box center [744, 406] width 1488 height 812
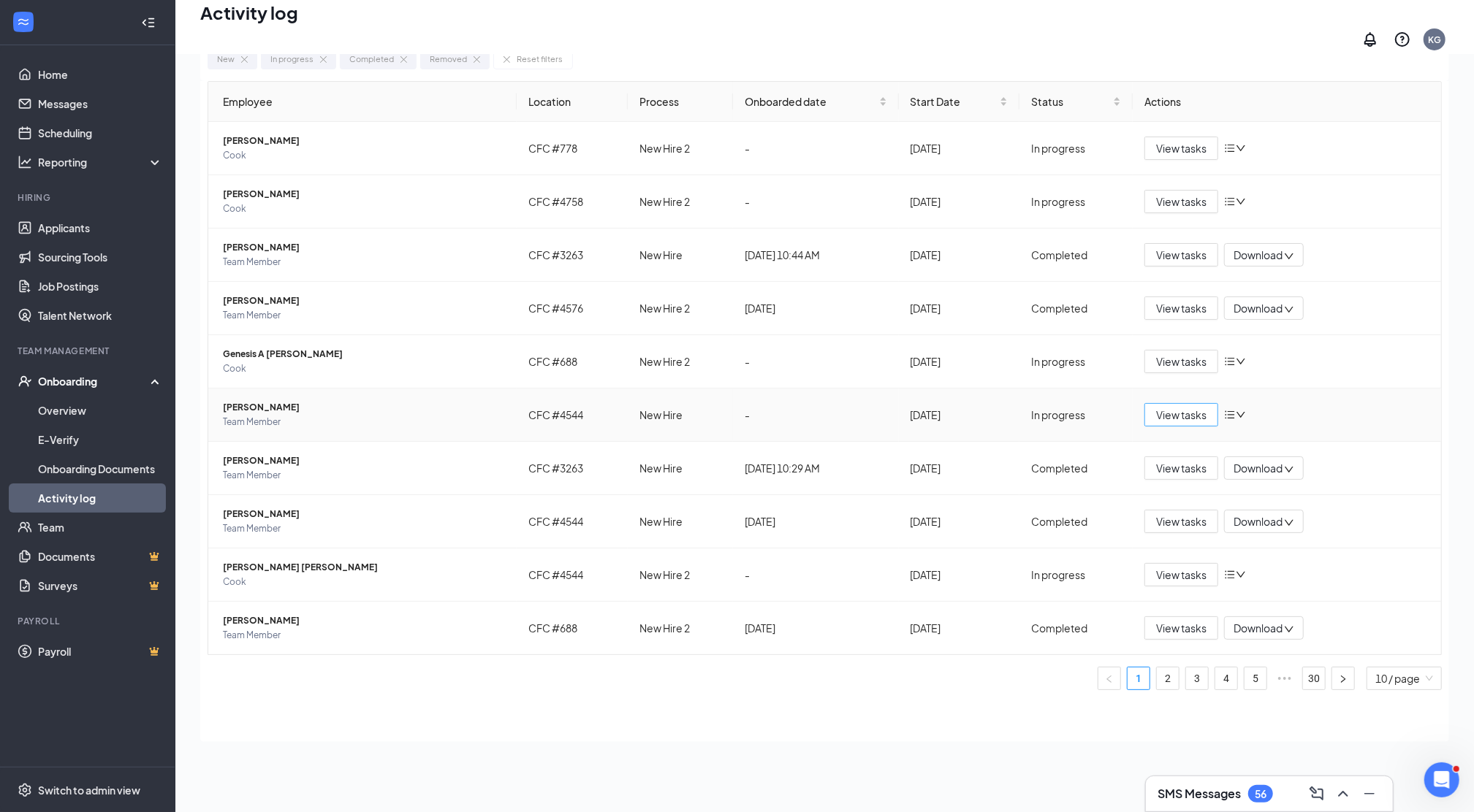
drag, startPoint x: 1189, startPoint y: 405, endPoint x: 1276, endPoint y: 402, distance: 87.1
click at [1189, 407] on span "View tasks" at bounding box center [1181, 415] width 50 height 16
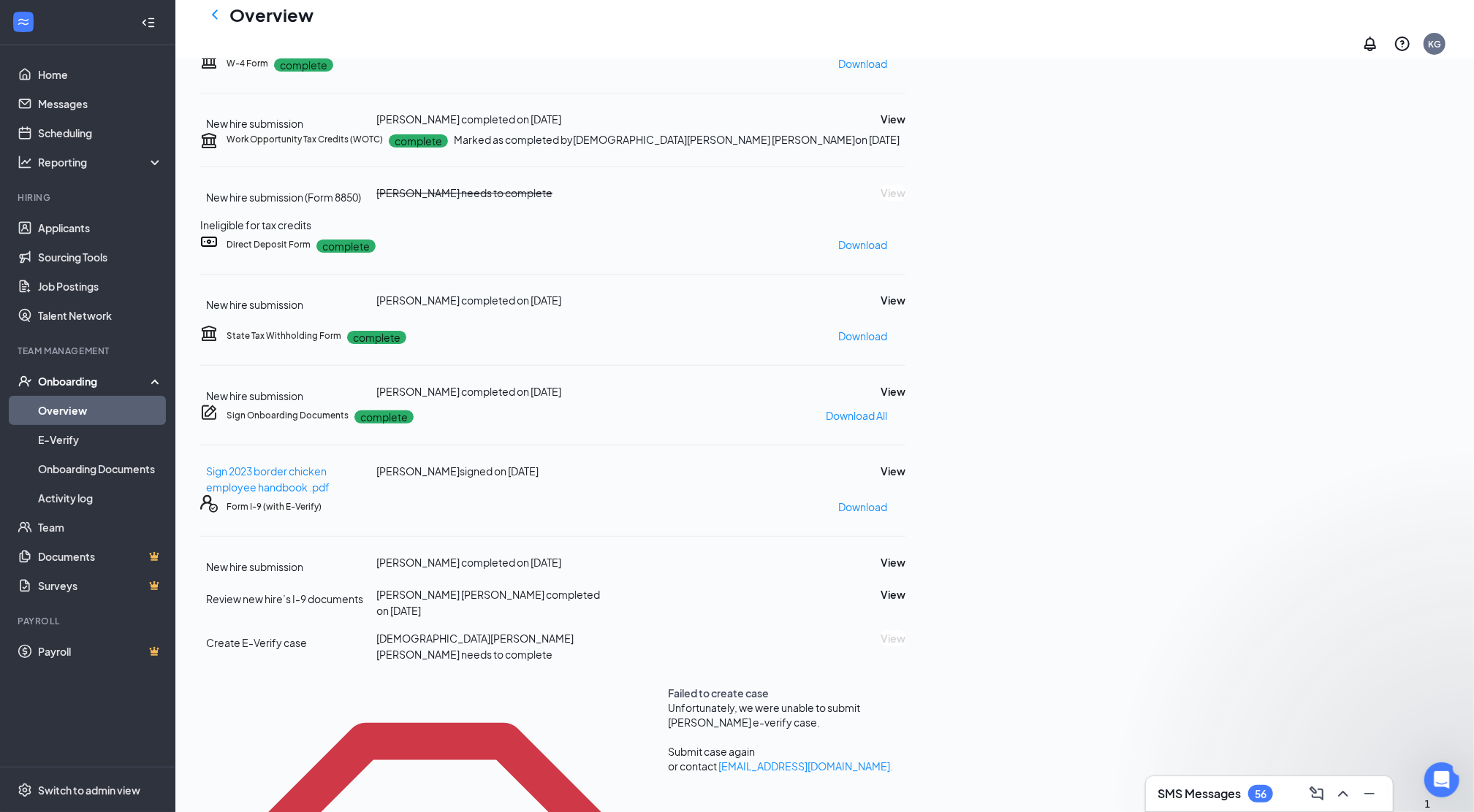
scroll to position [1676, 0]
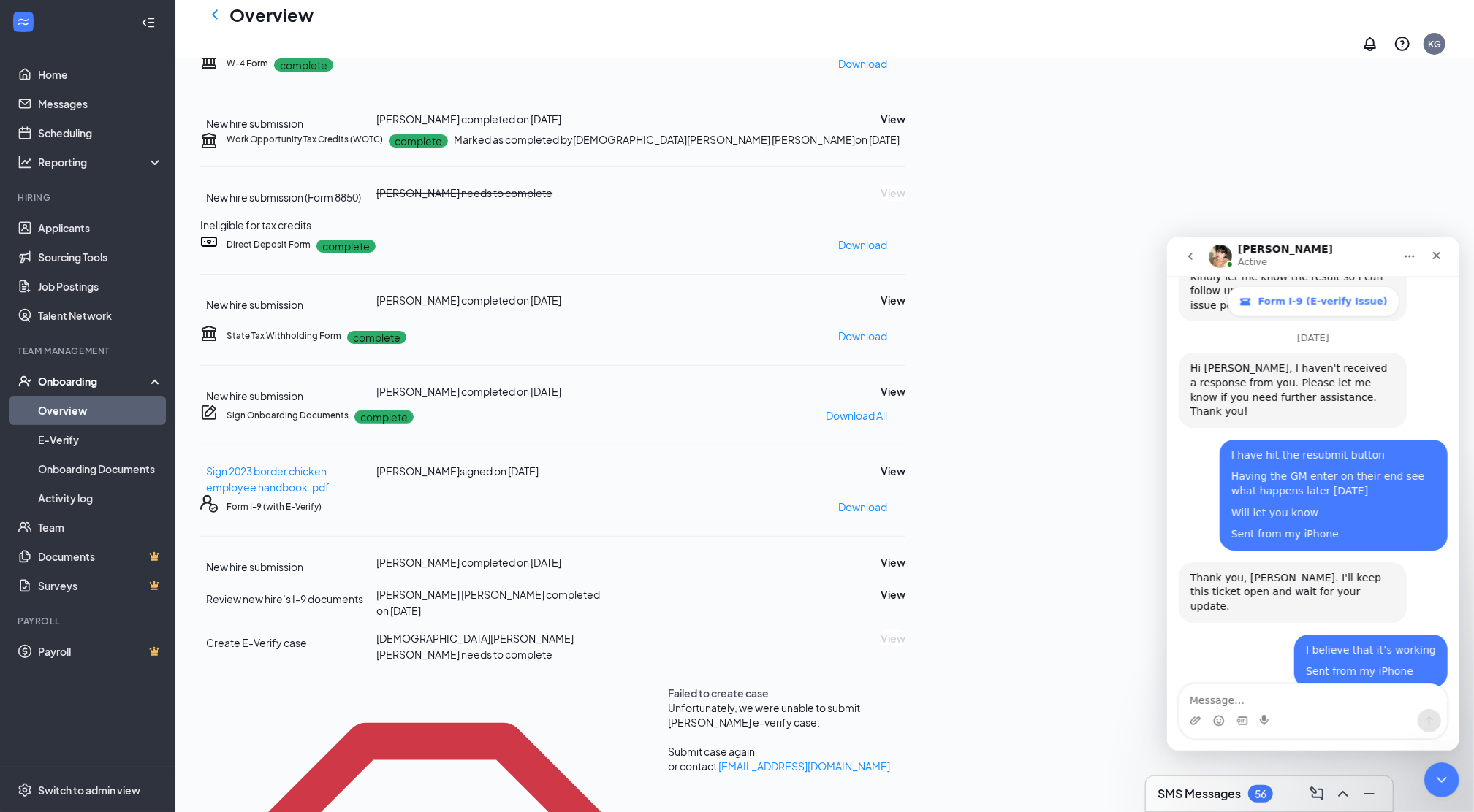
scroll to position [1701, 0]
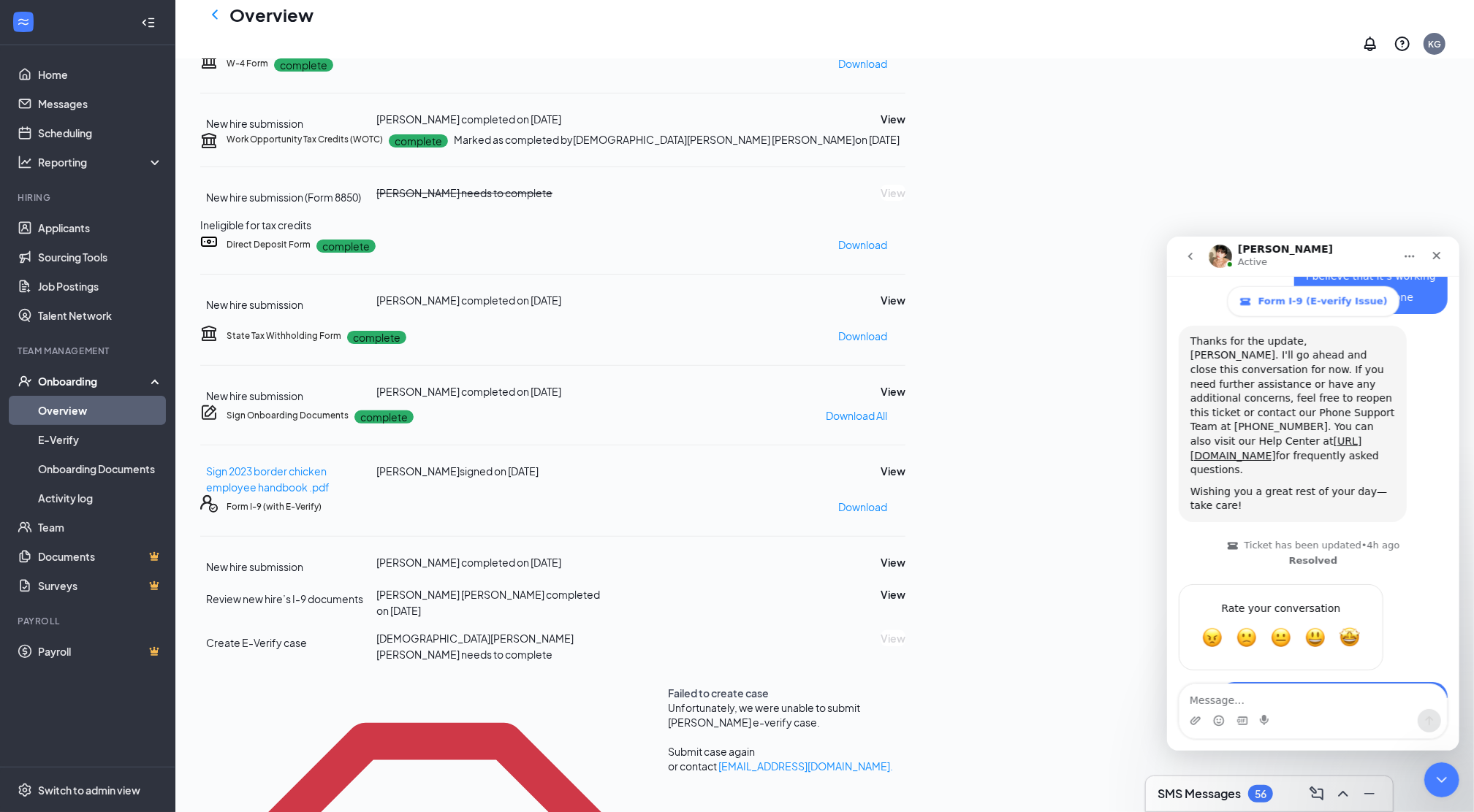
click at [1241, 701] on textarea "Message…" at bounding box center [1313, 696] width 267 height 25
click at [1239, 701] on textarea "Yes I see that" at bounding box center [1313, 696] width 267 height 25
click at [1282, 690] on textarea "Yes I see that" at bounding box center [1313, 696] width 267 height 25
type textarea "Y"
type textarea "Ok"
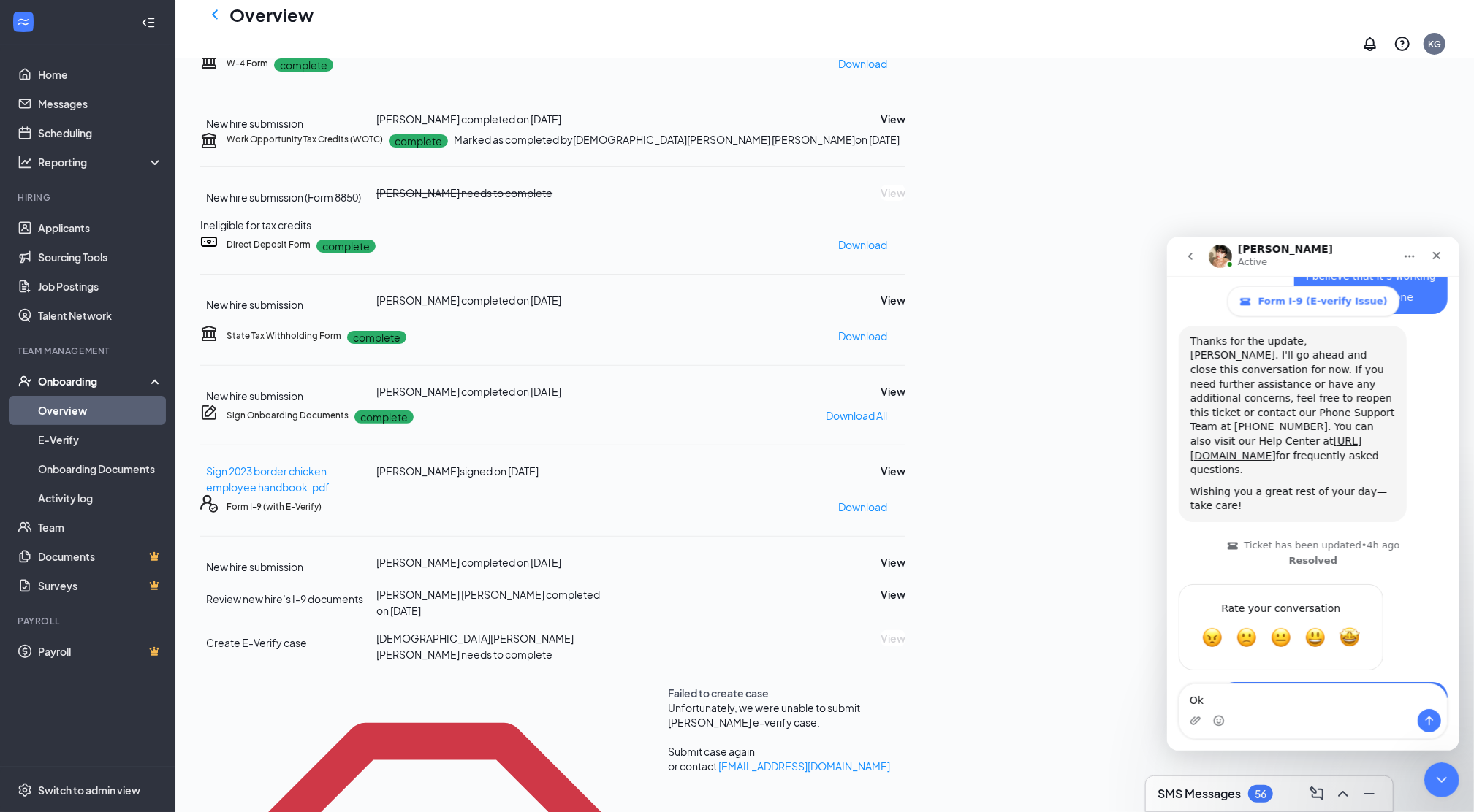
click at [1418, 725] on div "Intercom messenger" at bounding box center [1428, 720] width 23 height 23
click at [1433, 726] on button "Send a message…" at bounding box center [1428, 720] width 23 height 23
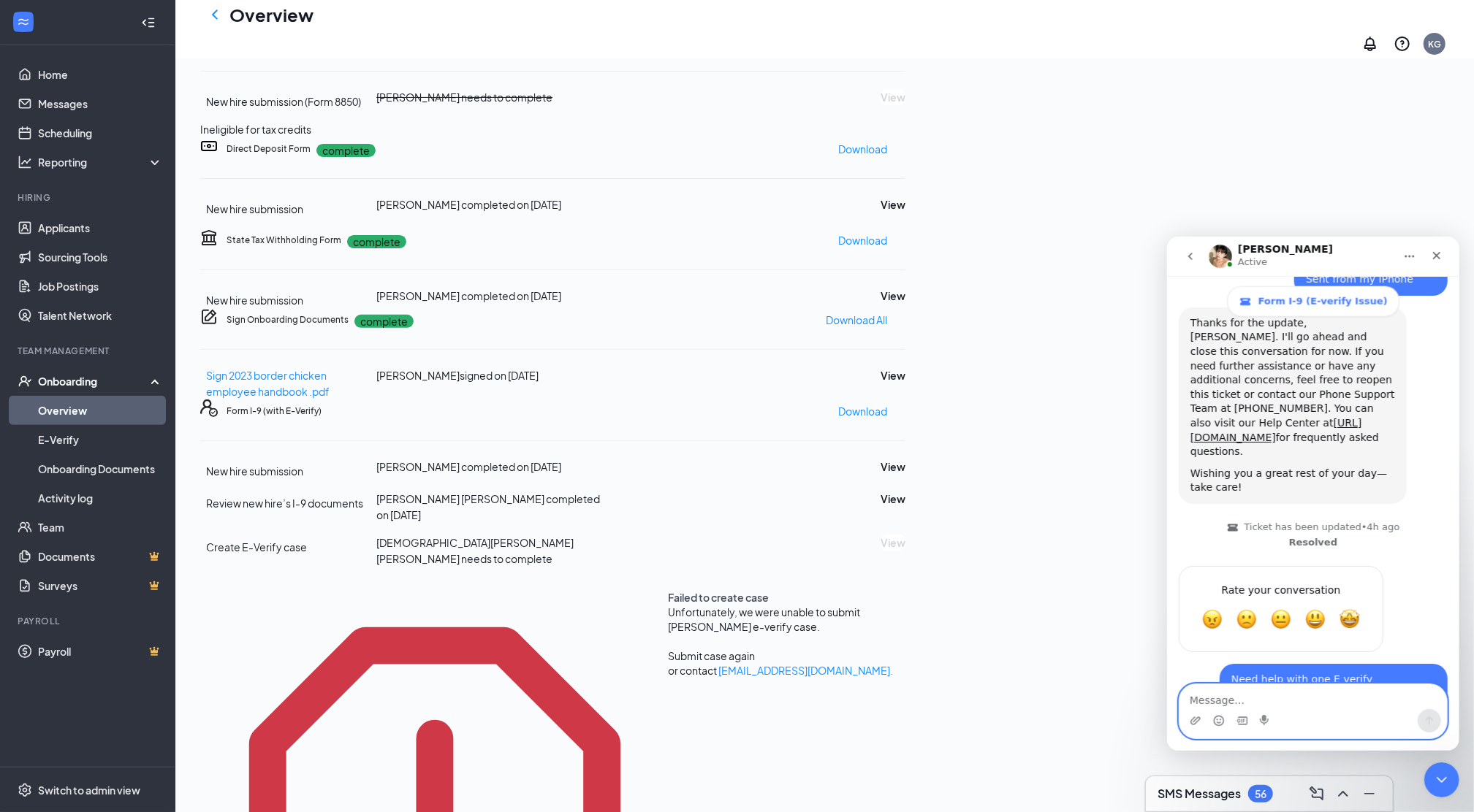
scroll to position [292, 0]
